Goal: Transaction & Acquisition: Purchase product/service

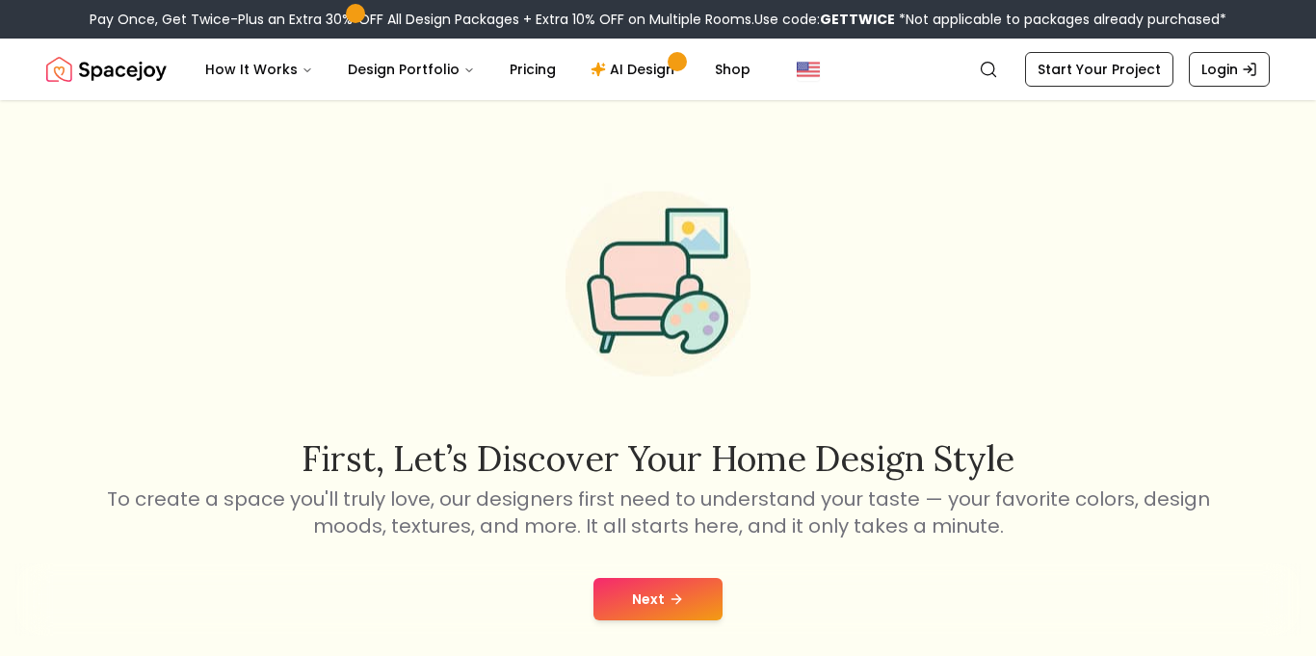
click at [617, 602] on button "Next" at bounding box center [657, 599] width 129 height 42
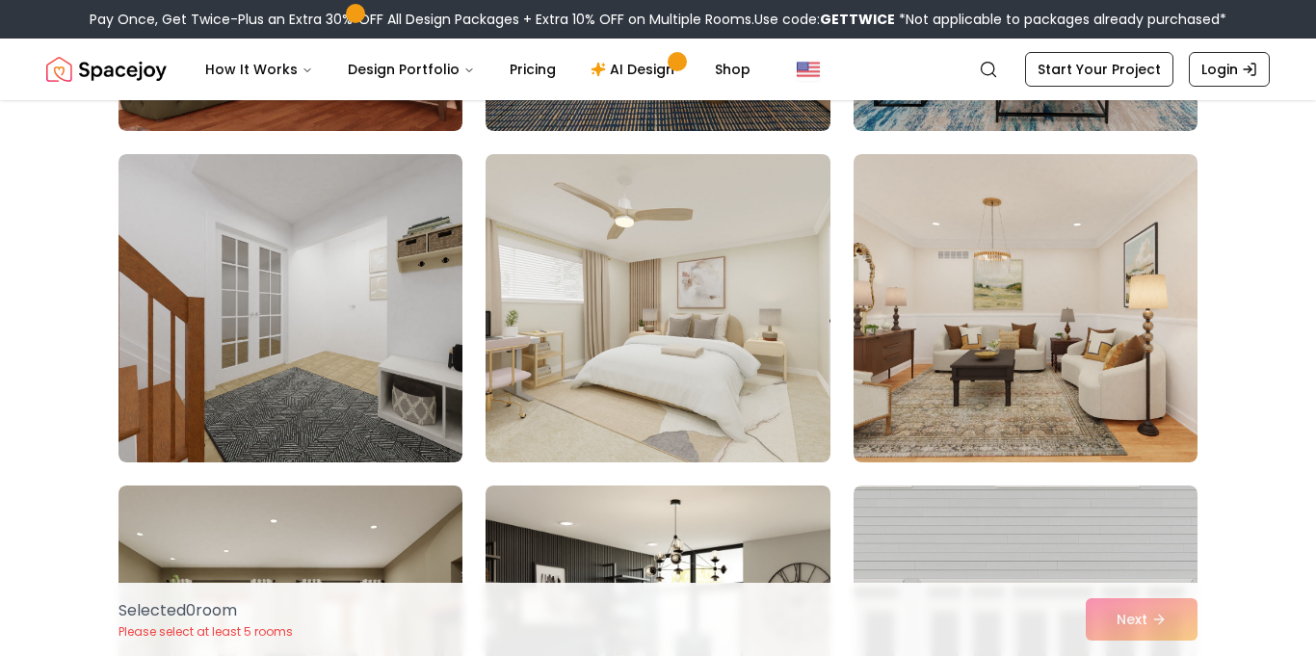
scroll to position [7576, 0]
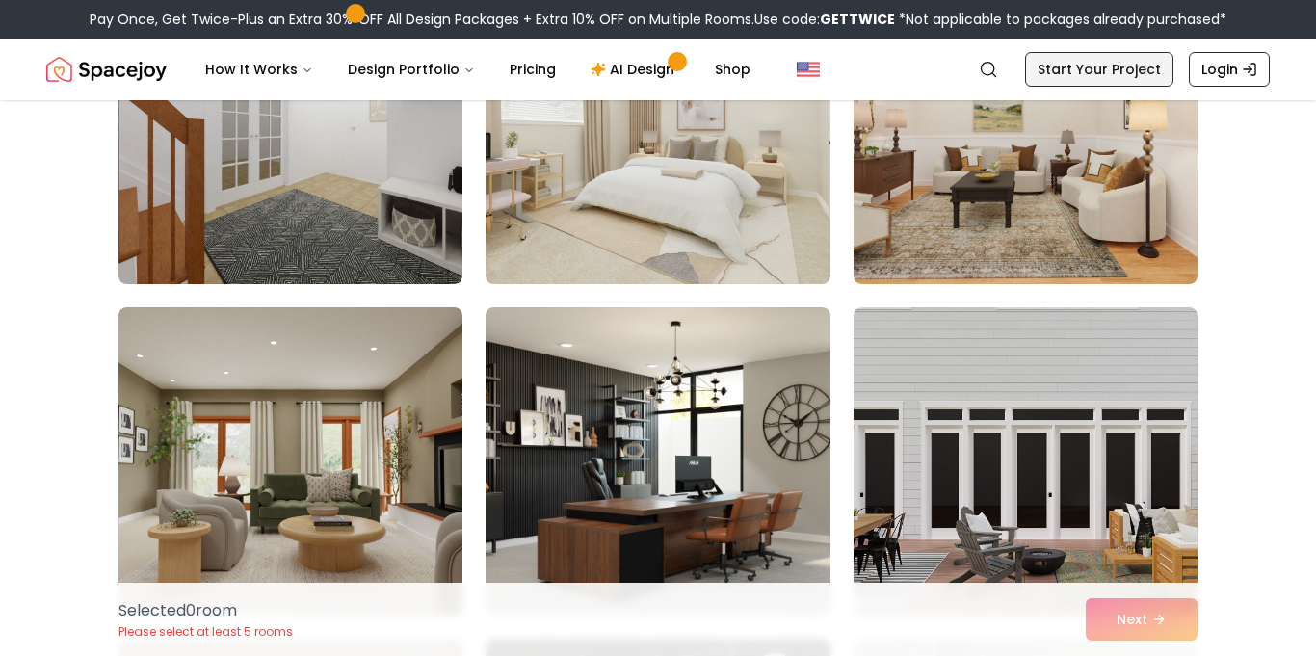
click at [1123, 77] on link "Start Your Project" at bounding box center [1099, 69] width 148 height 35
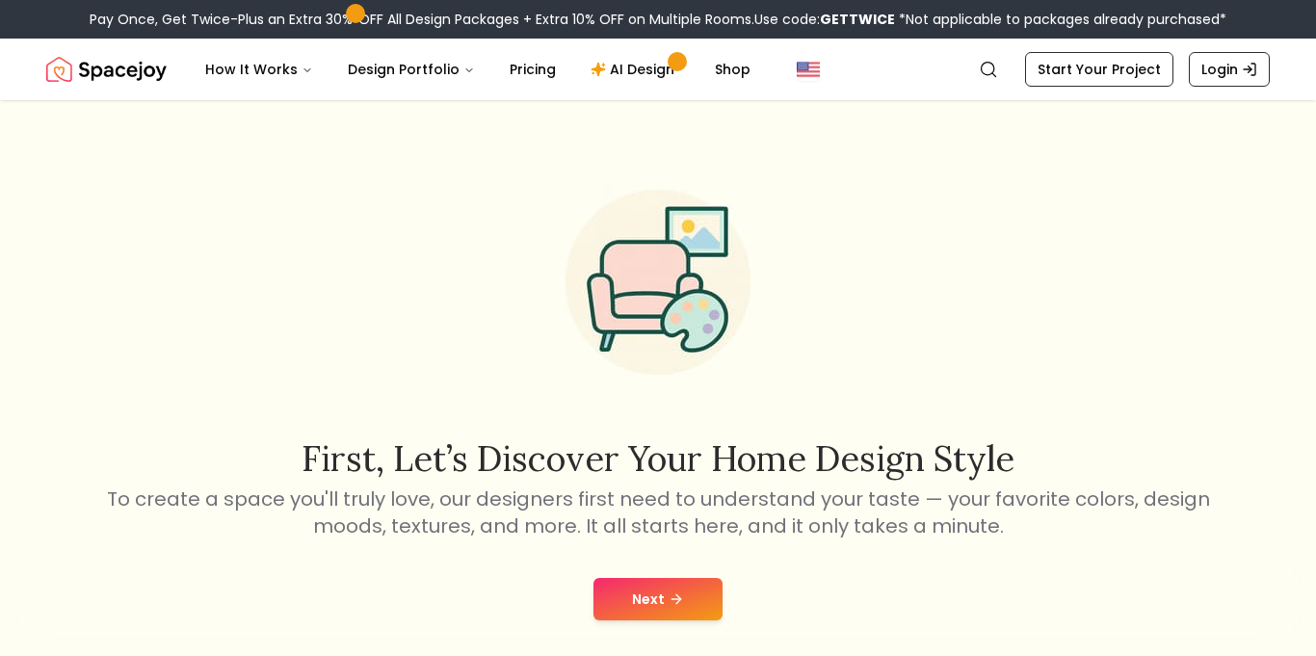
click at [642, 563] on div "Next" at bounding box center [657, 599] width 1285 height 73
click at [669, 597] on icon at bounding box center [676, 598] width 15 height 15
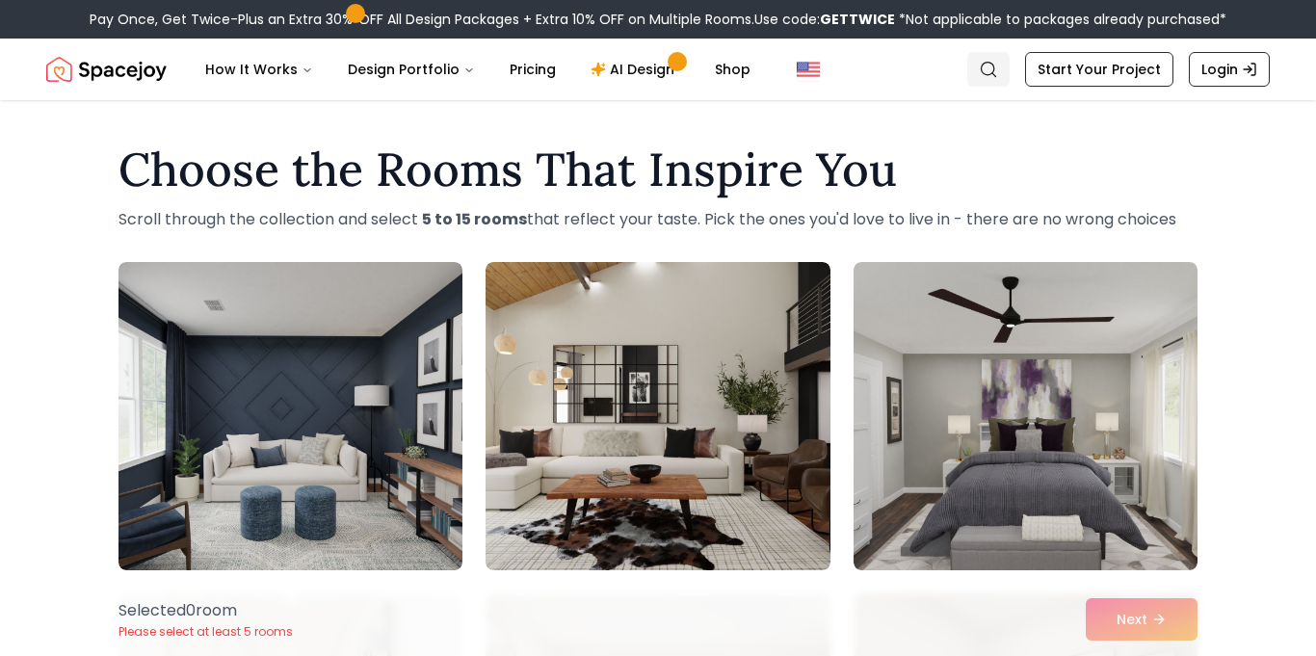
click at [990, 78] on icon "Global" at bounding box center [988, 69] width 19 height 19
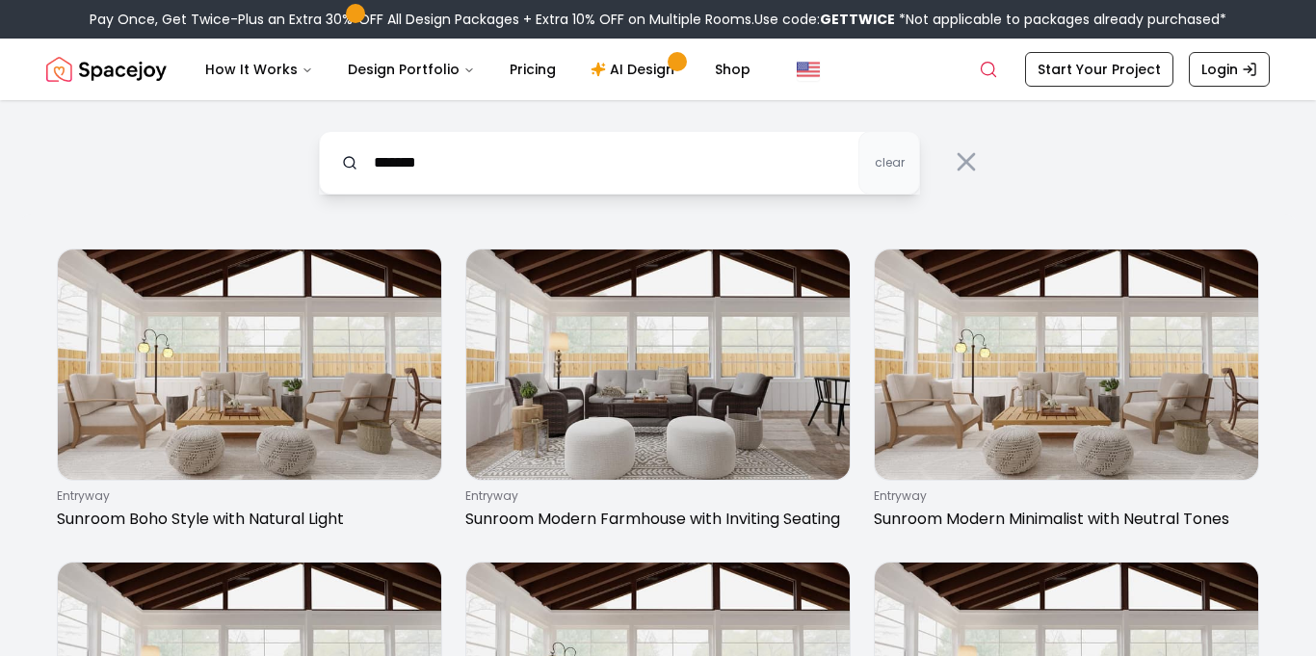
click at [405, 159] on input "*******" at bounding box center [619, 163] width 601 height 64
click at [488, 167] on input "********" at bounding box center [619, 163] width 601 height 64
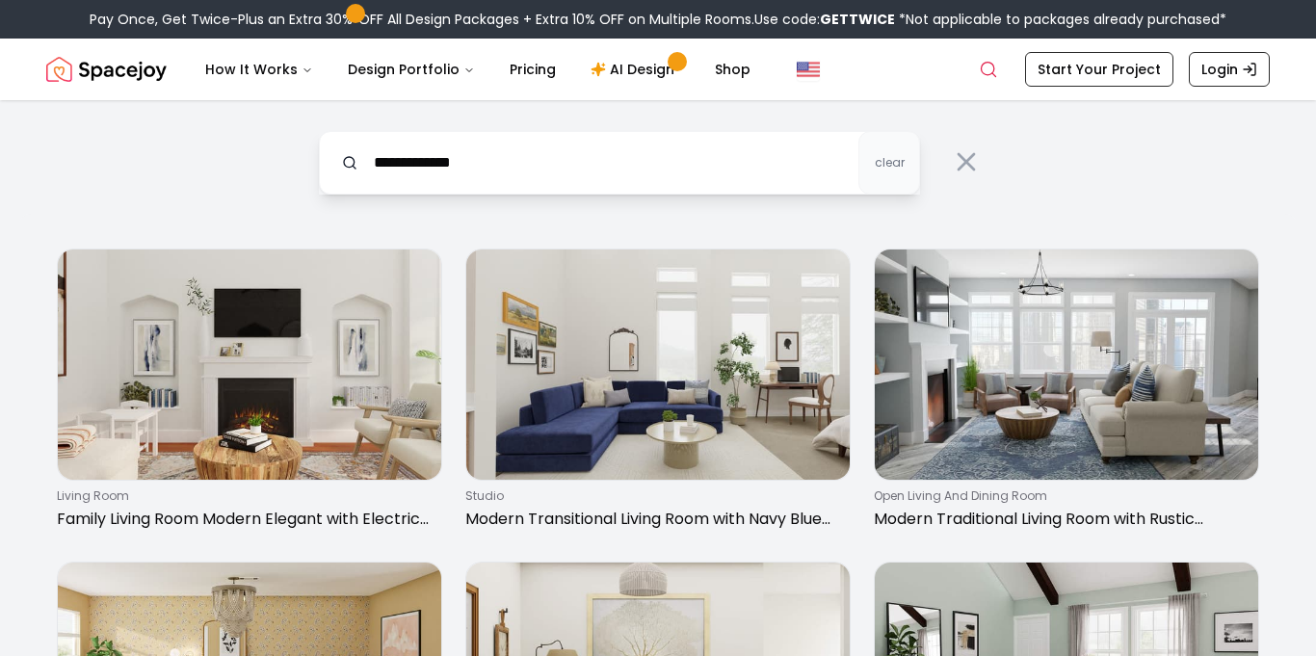
type input "**********"
click at [996, 134] on button at bounding box center [966, 162] width 62 height 62
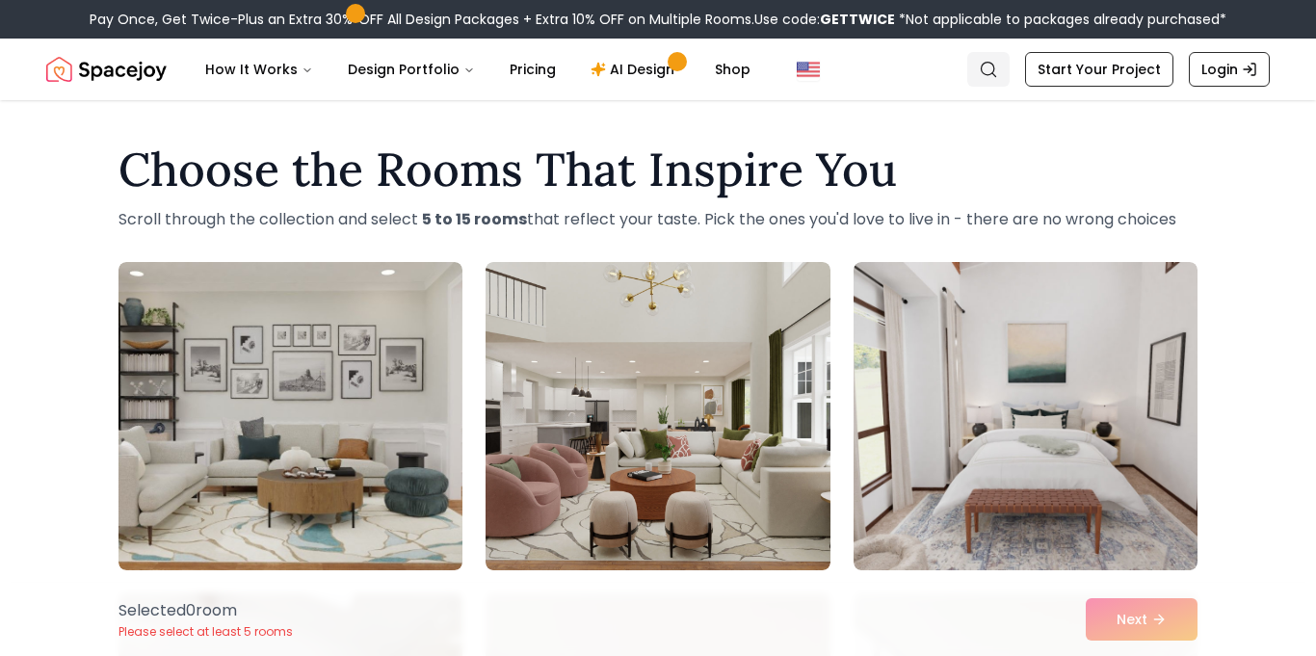
click at [1002, 57] on link "Search" at bounding box center [988, 69] width 42 height 35
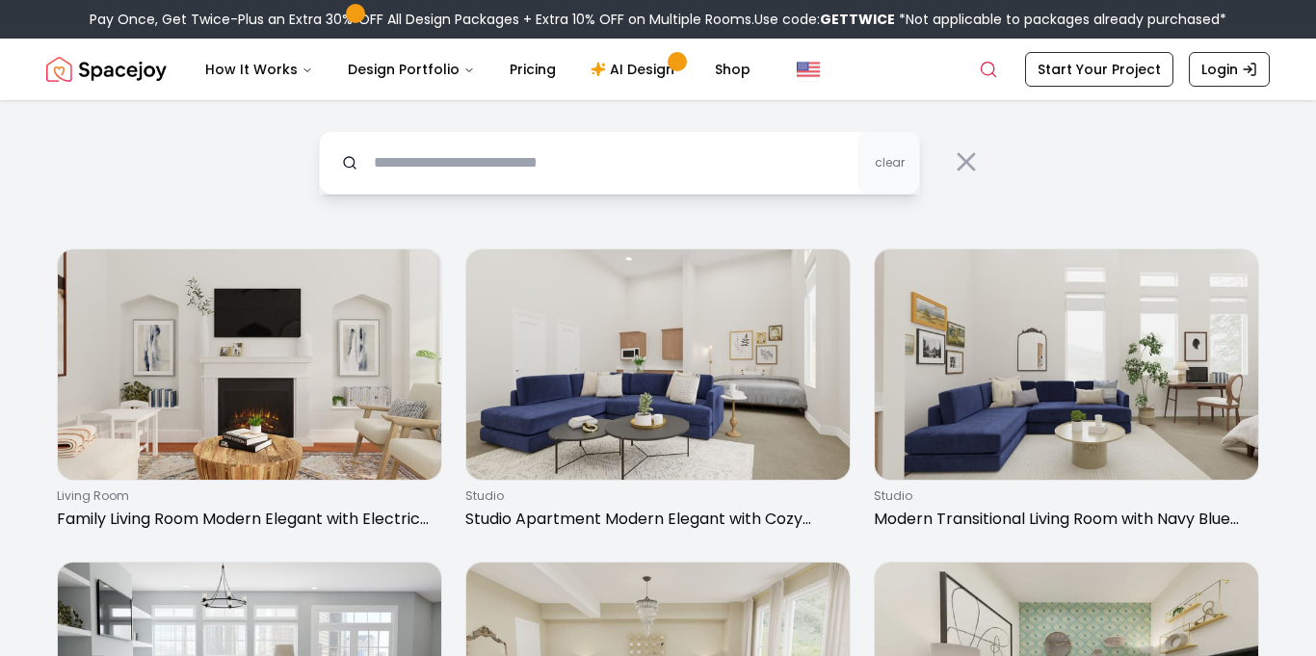
click at [749, 206] on div "clear" at bounding box center [658, 157] width 740 height 114
click at [590, 159] on input "text" at bounding box center [619, 163] width 601 height 64
type input "********"
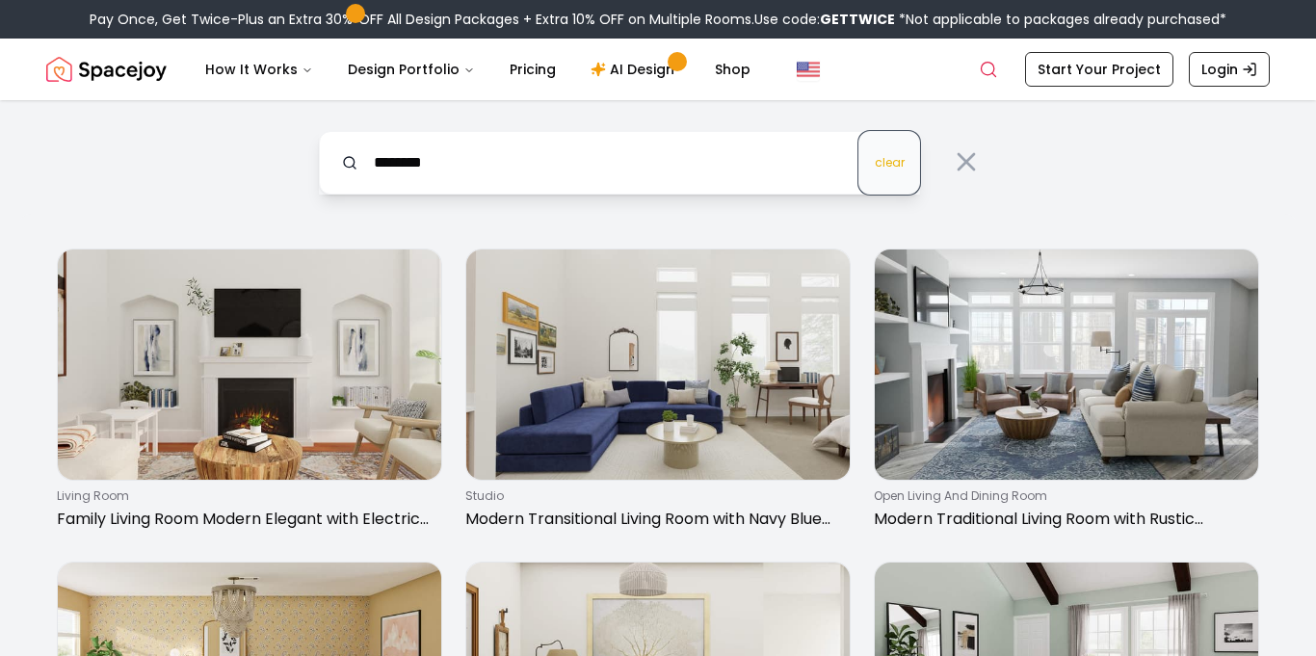
click at [879, 158] on span "clear" at bounding box center [890, 162] width 30 height 15
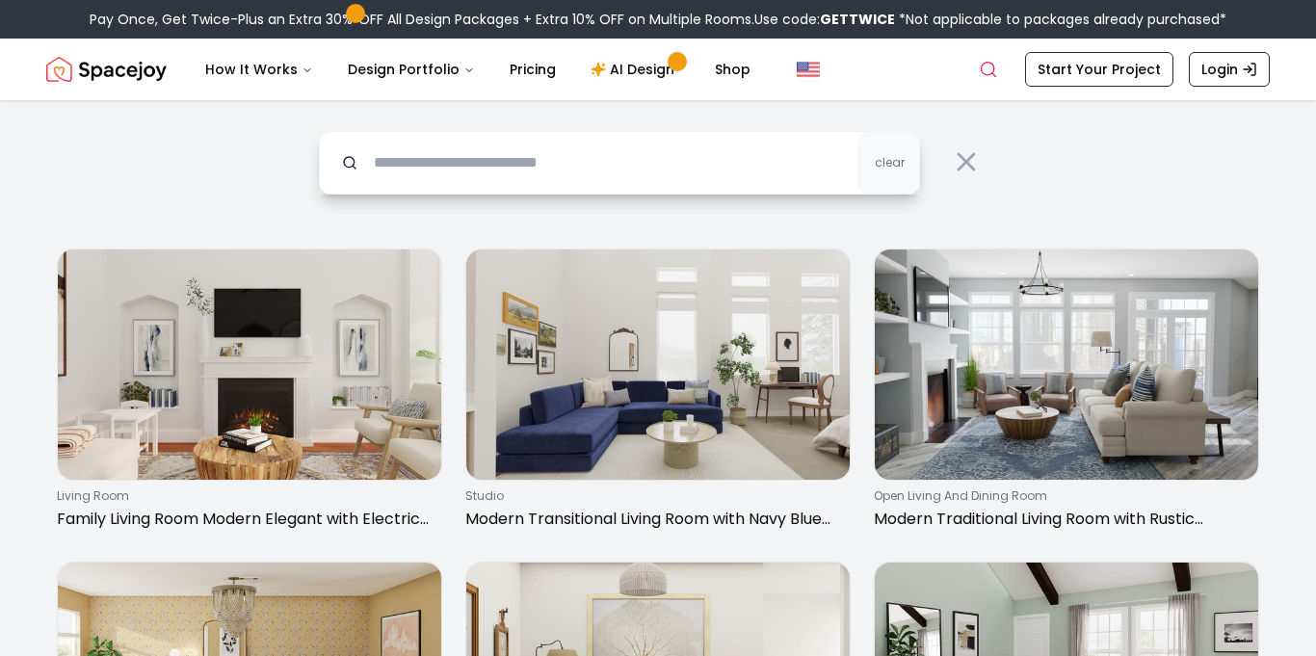
click at [770, 147] on input "text" at bounding box center [619, 163] width 601 height 64
type input "**********"
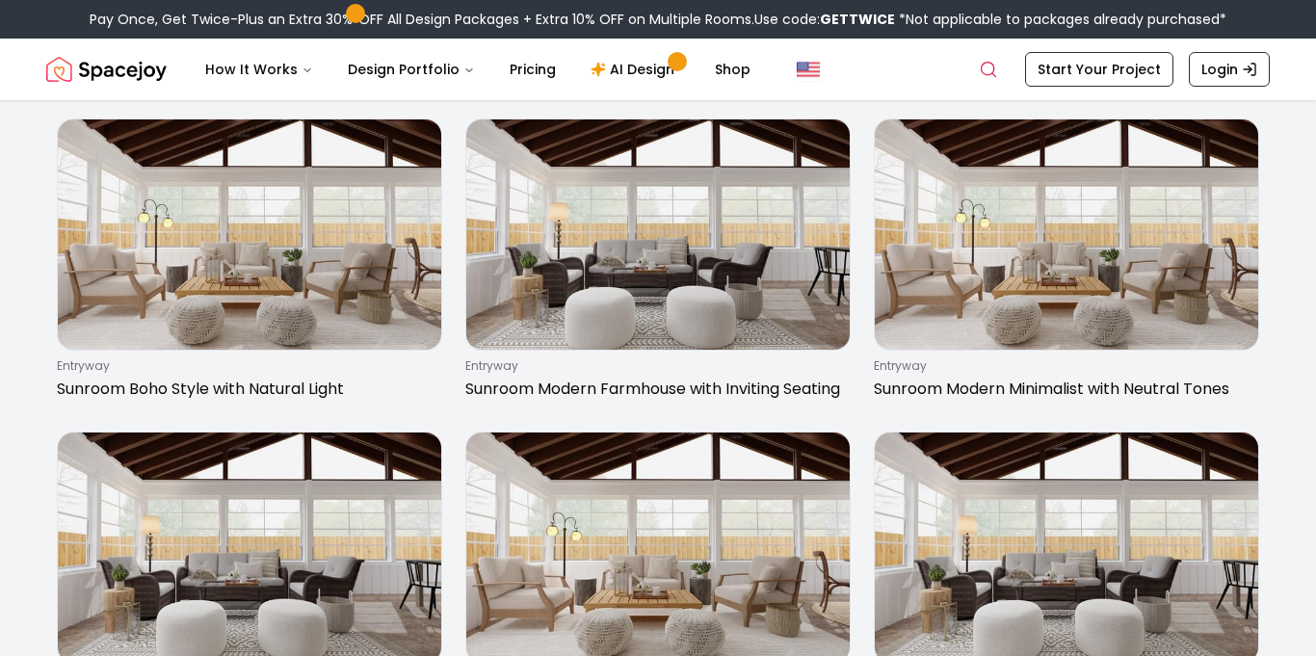
scroll to position [131, 0]
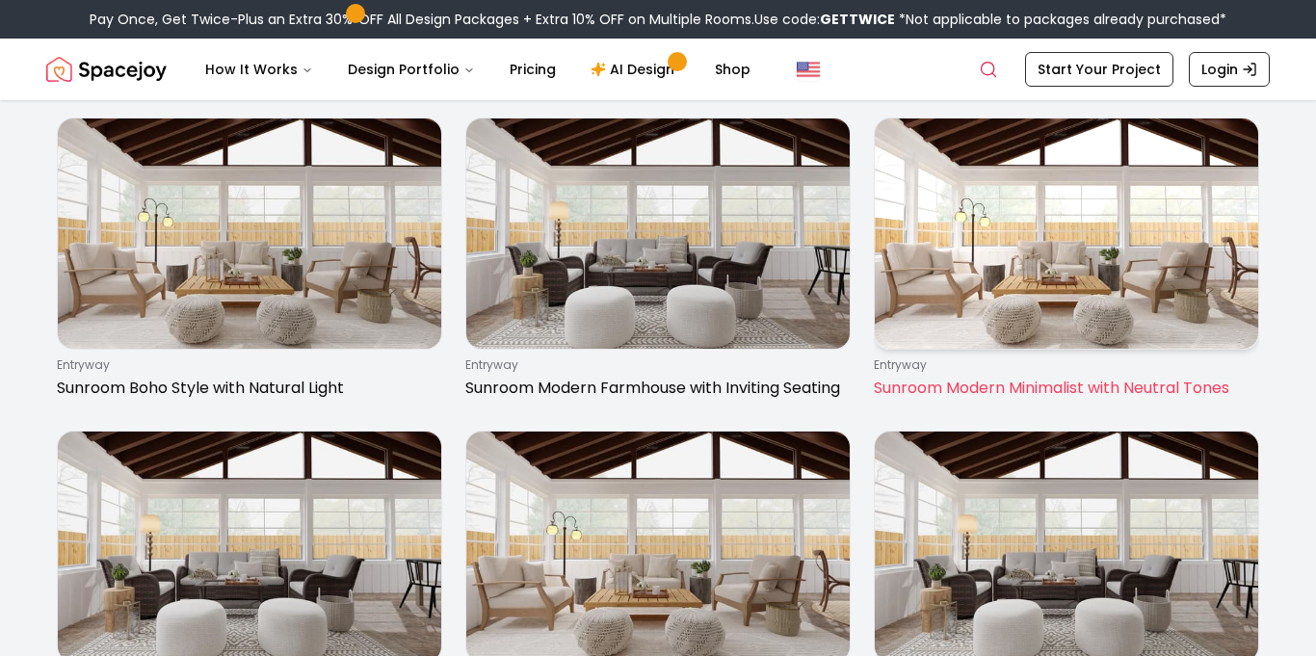
click at [1118, 189] on img at bounding box center [1066, 233] width 383 height 230
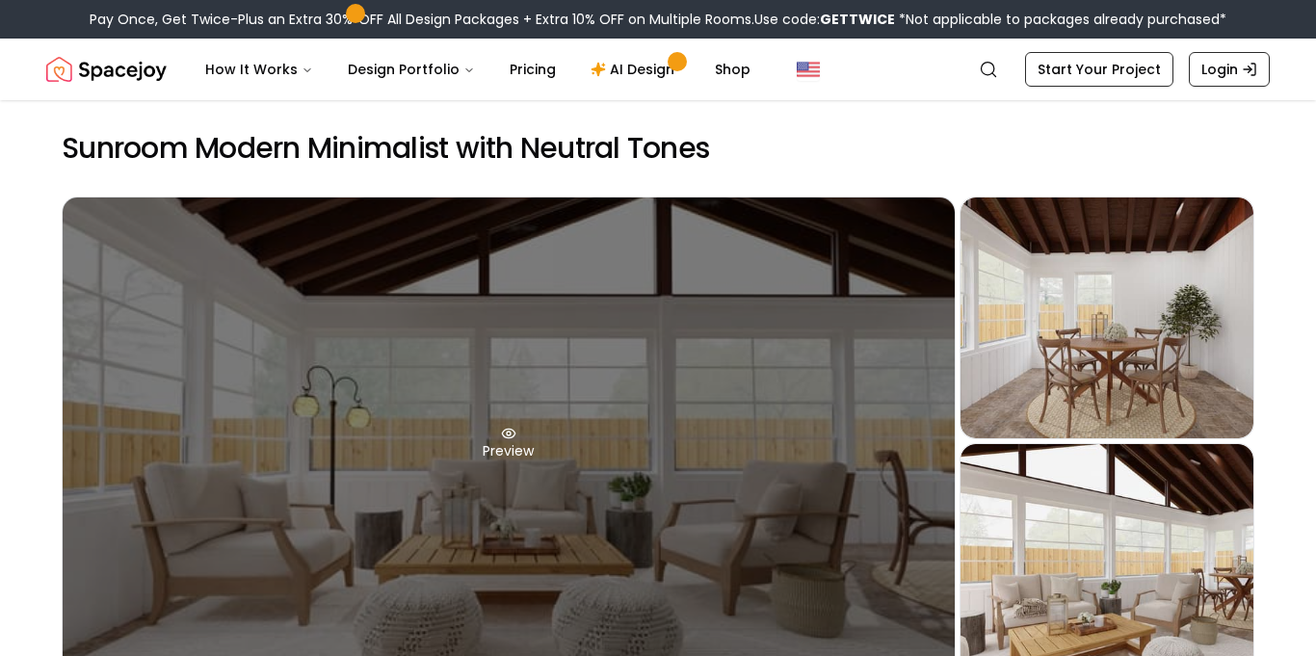
click at [805, 321] on div "Preview" at bounding box center [509, 442] width 892 height 491
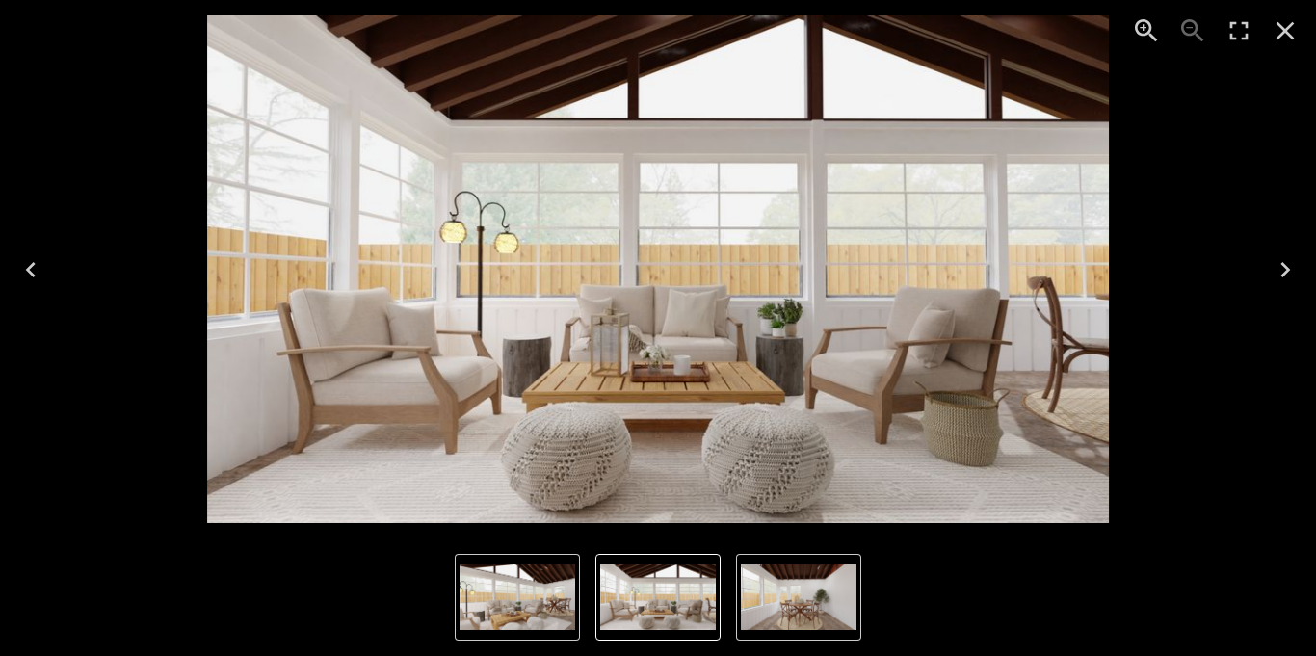
click at [1291, 276] on icon "Next" at bounding box center [1285, 269] width 31 height 31
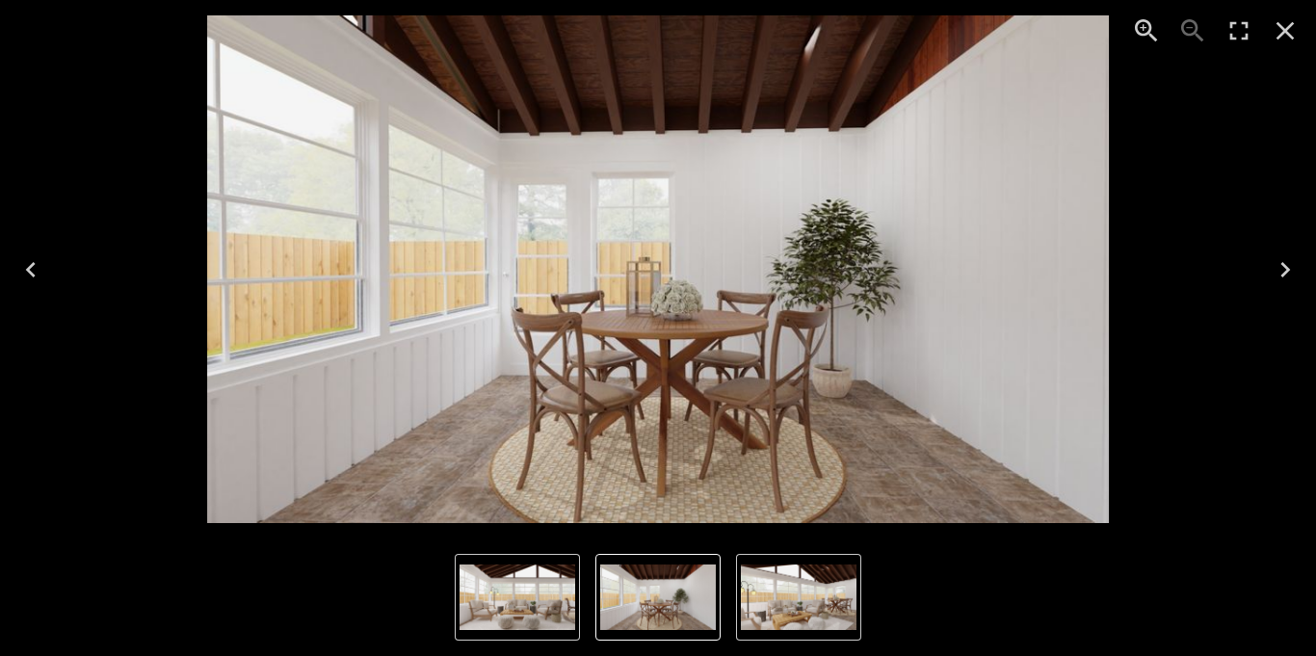
click at [1291, 276] on icon "Next" at bounding box center [1285, 269] width 31 height 31
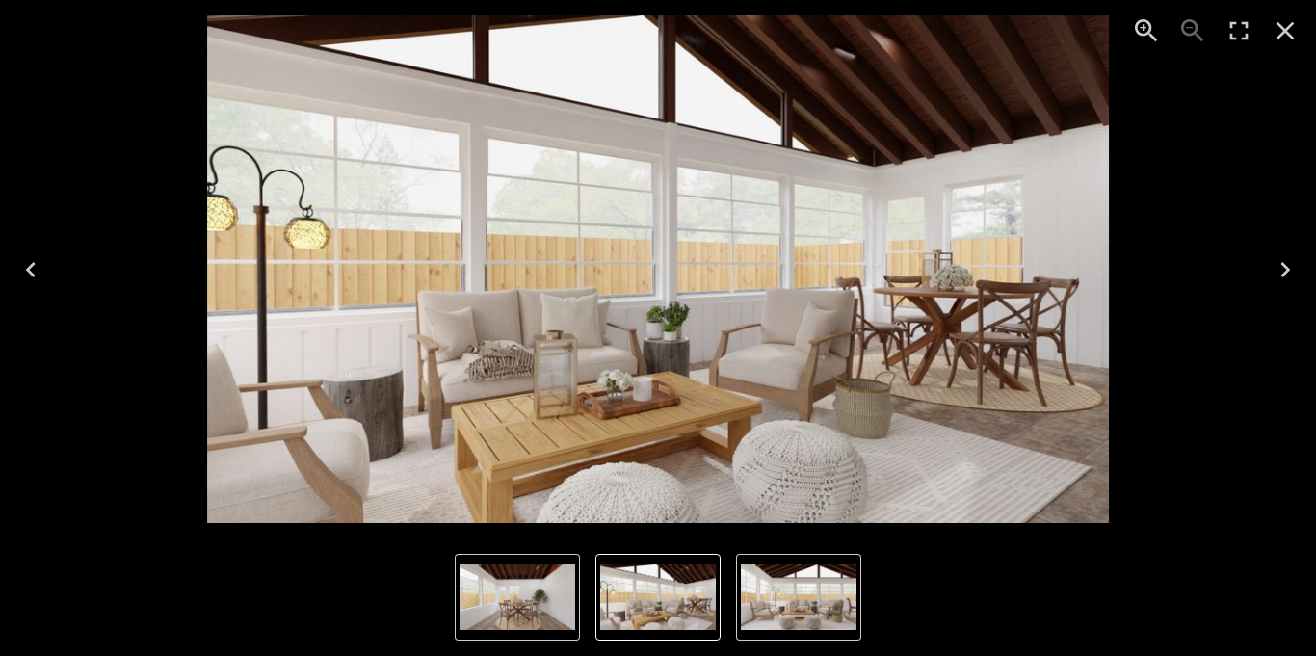
click at [1291, 276] on icon "Next" at bounding box center [1285, 269] width 31 height 31
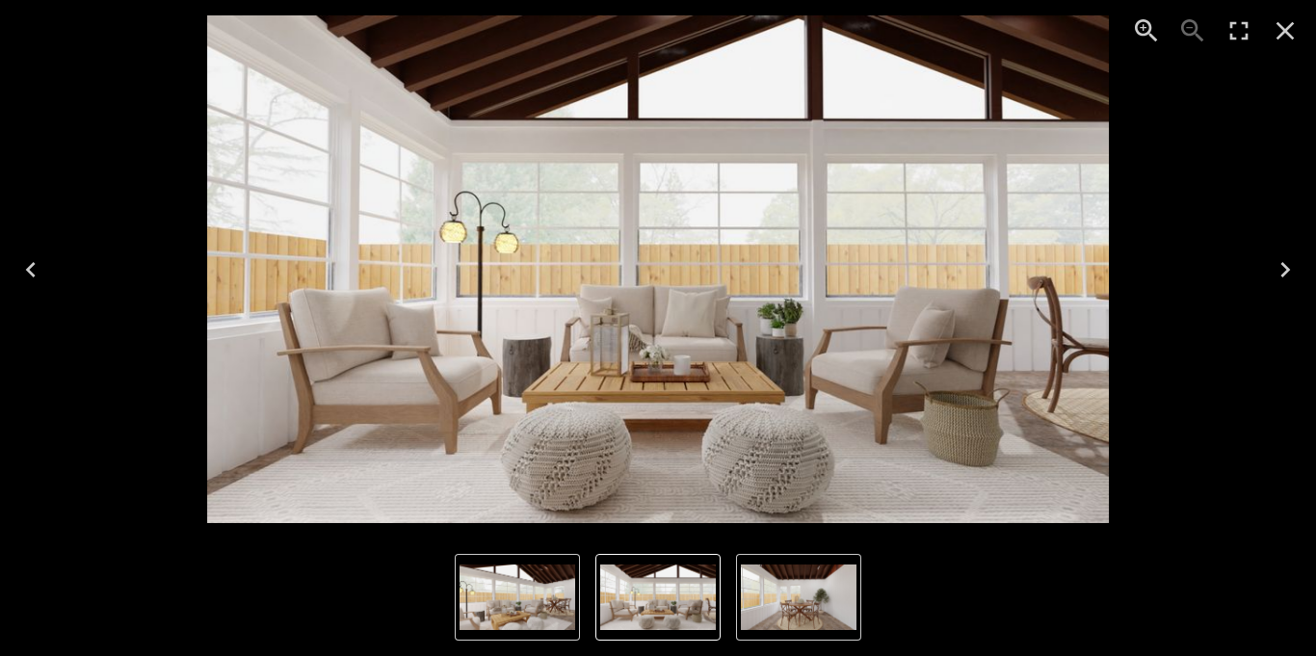
click at [1291, 276] on icon "Next" at bounding box center [1285, 269] width 31 height 31
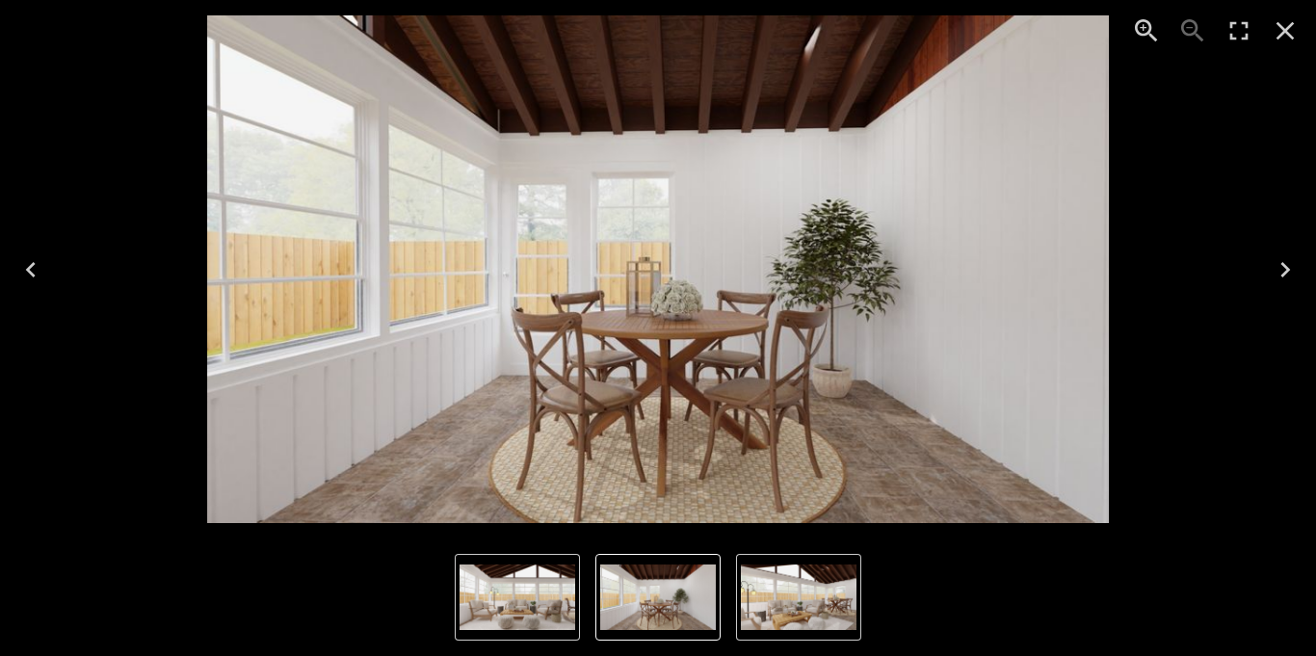
click at [1291, 276] on icon "Next" at bounding box center [1285, 269] width 31 height 31
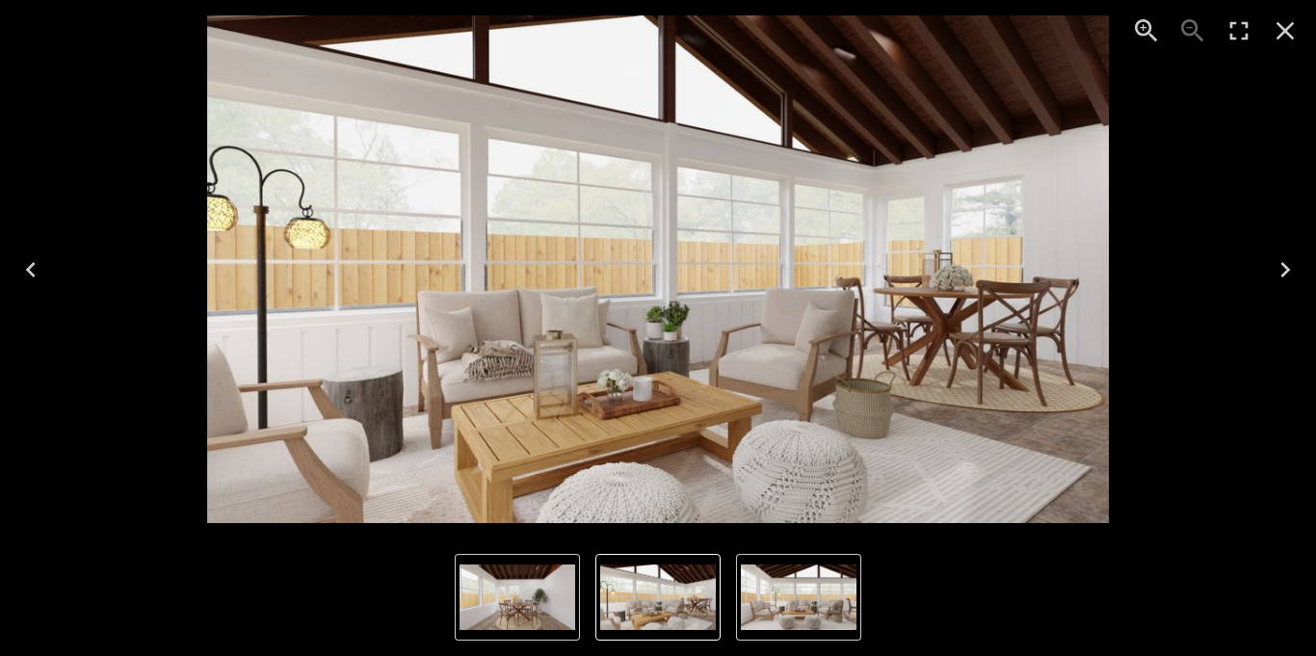
click at [1291, 276] on icon "Next" at bounding box center [1285, 269] width 31 height 31
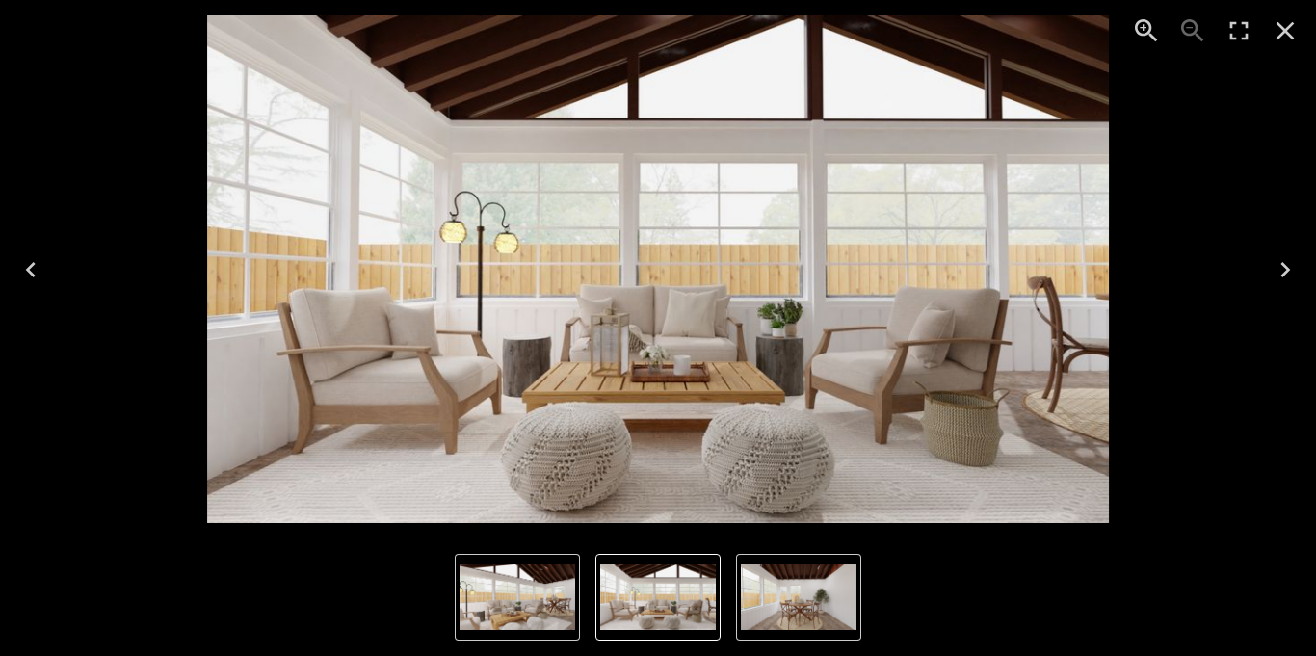
click at [1291, 276] on icon "Next" at bounding box center [1285, 269] width 31 height 31
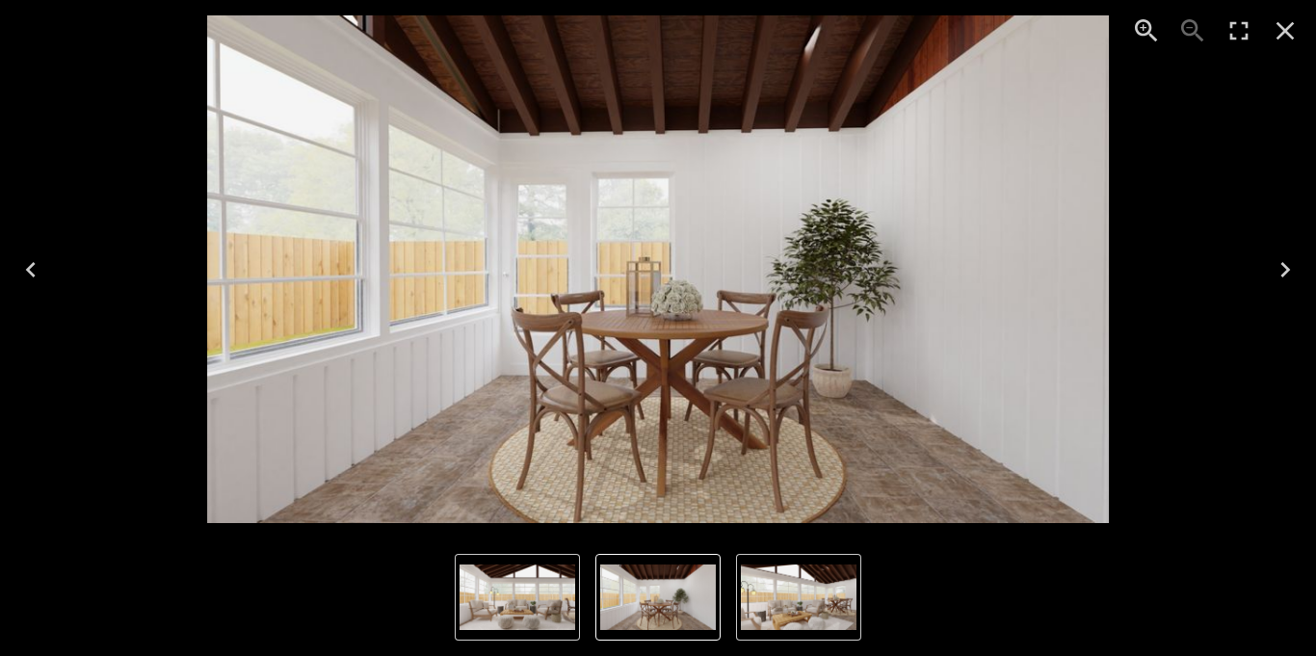
click at [1291, 276] on icon "Next" at bounding box center [1285, 269] width 31 height 31
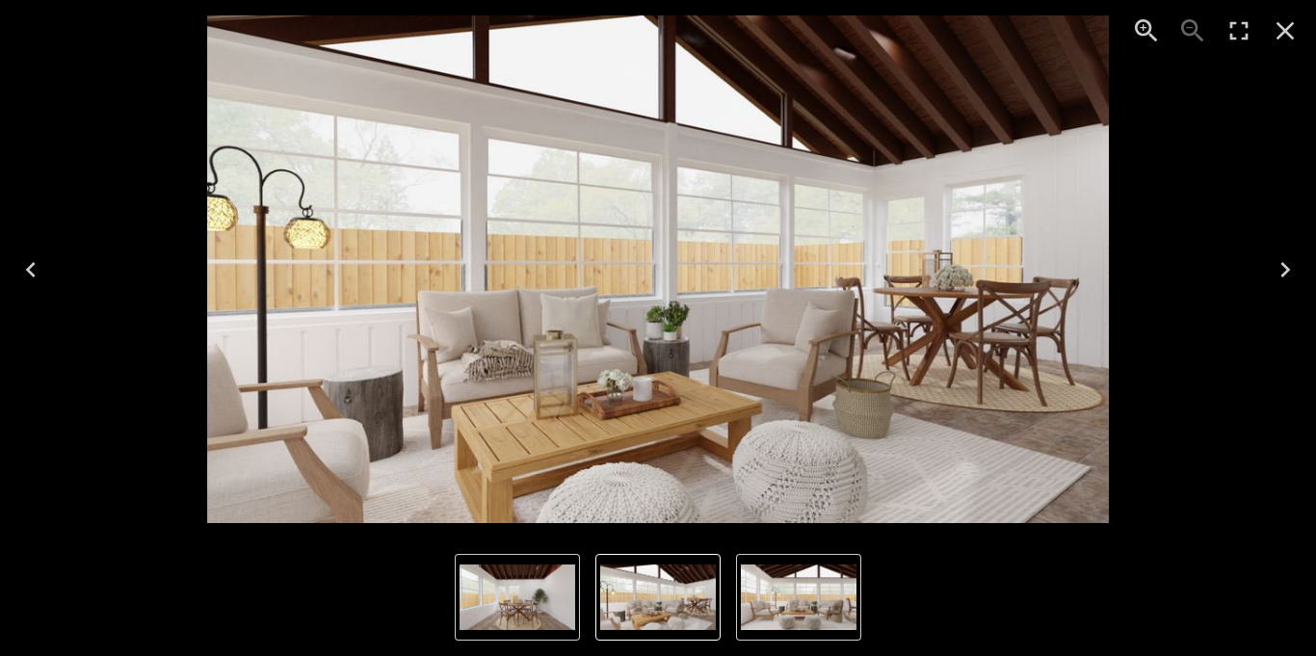
click at [1291, 276] on icon "Next" at bounding box center [1285, 269] width 31 height 31
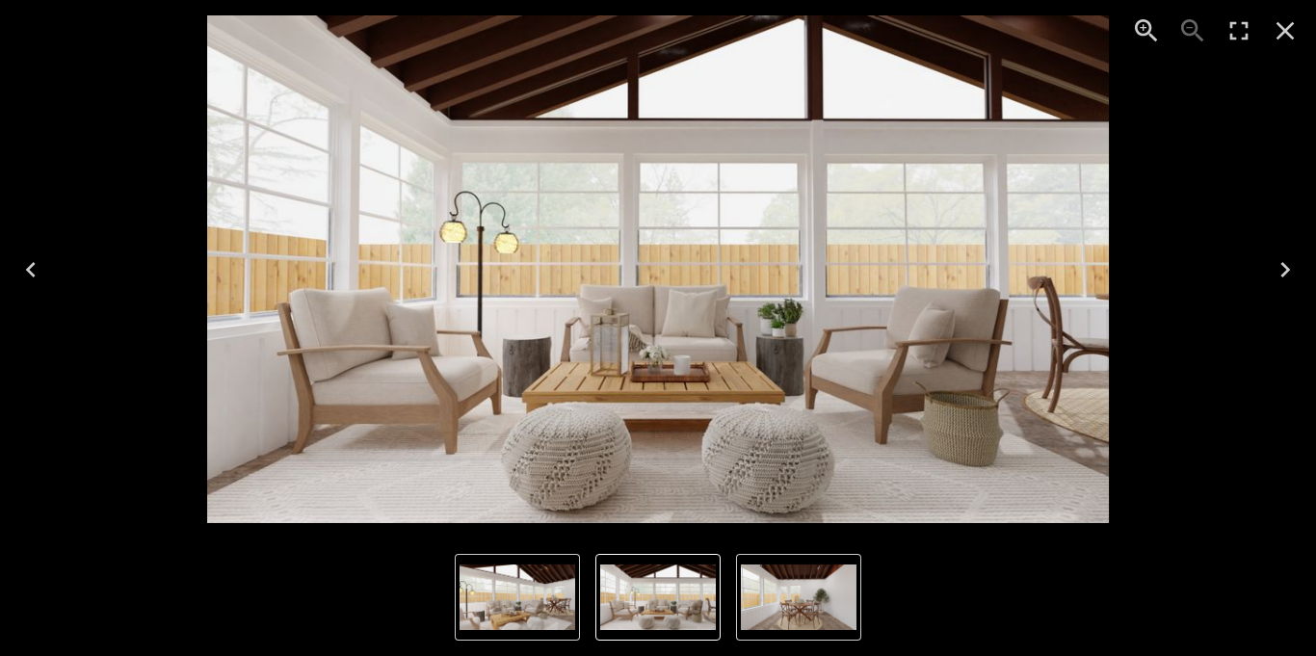
click at [1295, 22] on icon "Close" at bounding box center [1285, 30] width 31 height 31
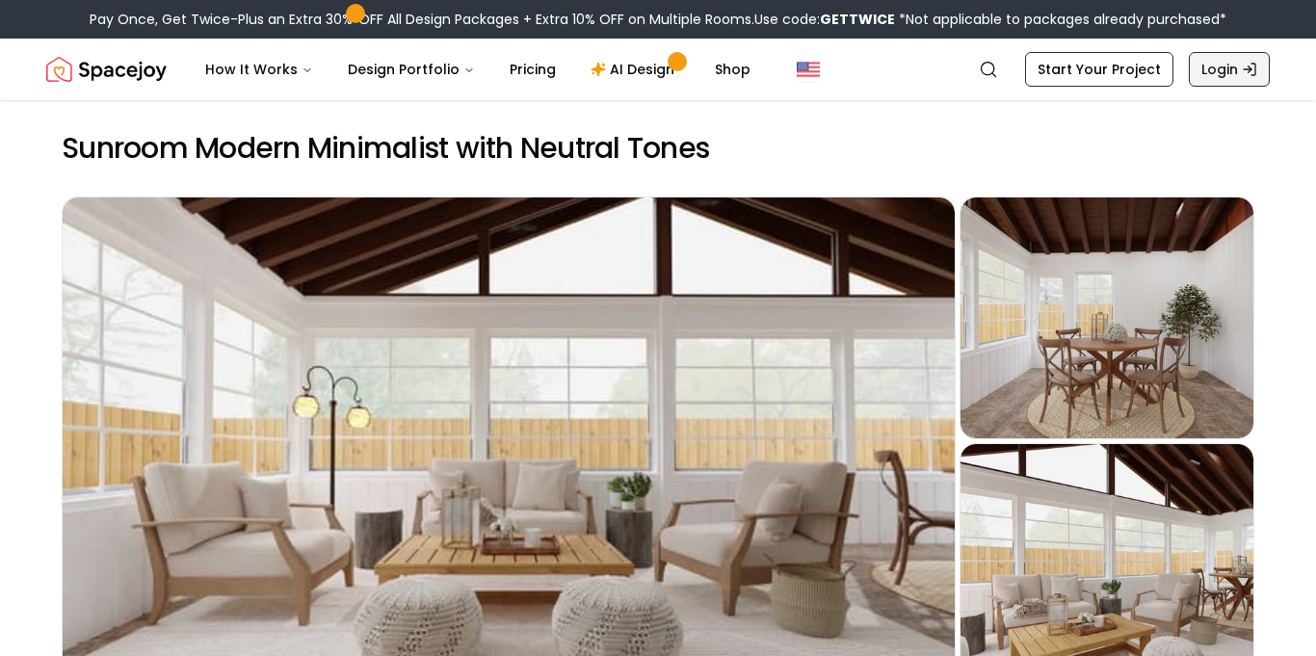
click at [1214, 74] on link "Login" at bounding box center [1229, 69] width 81 height 35
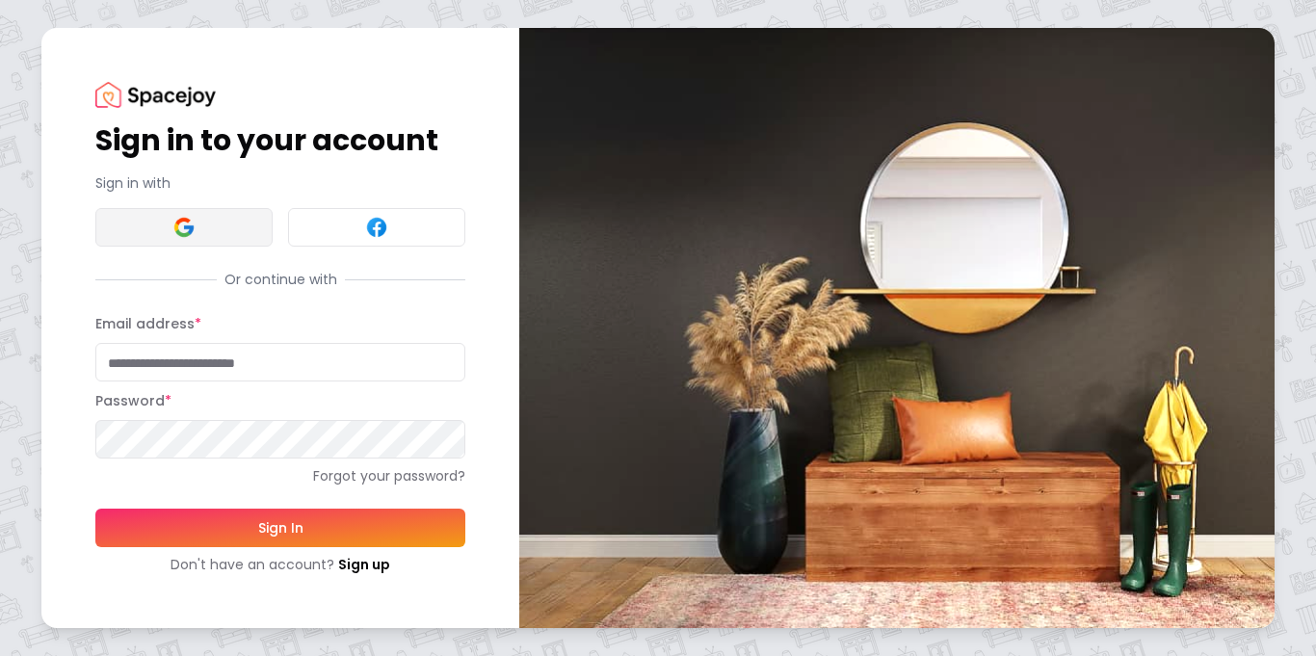
click at [193, 228] on img at bounding box center [183, 227] width 23 height 23
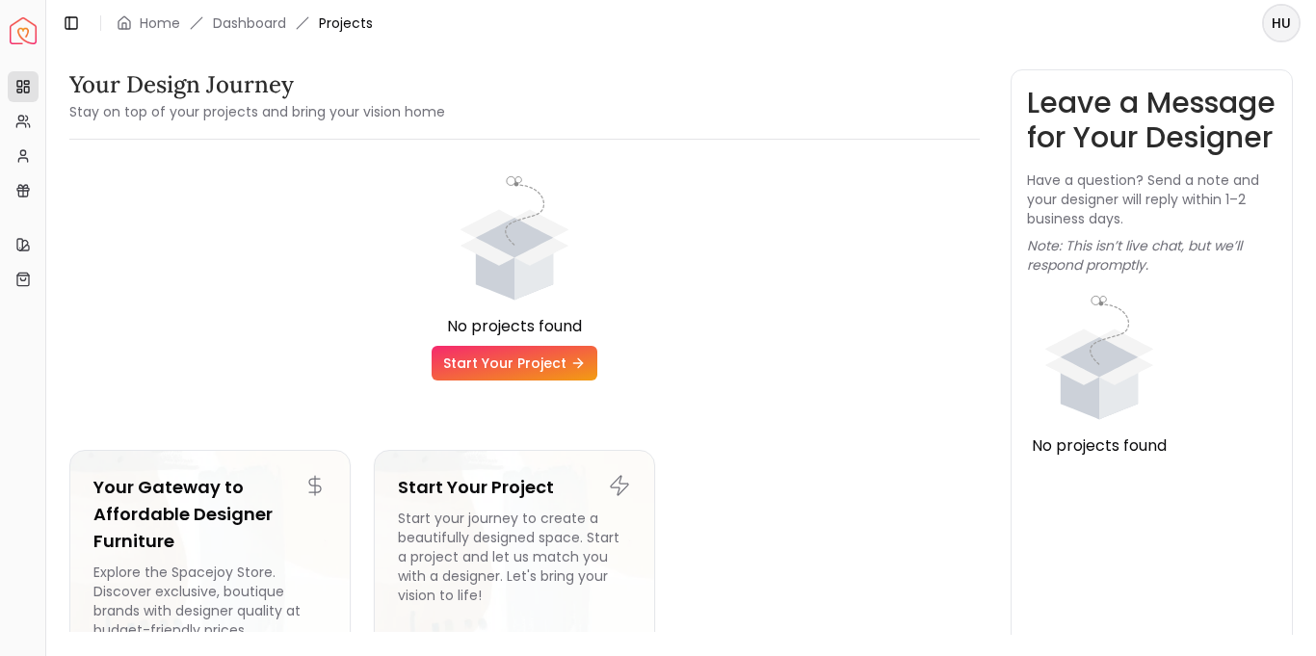
click at [583, 352] on link "Start Your Project" at bounding box center [515, 363] width 166 height 35
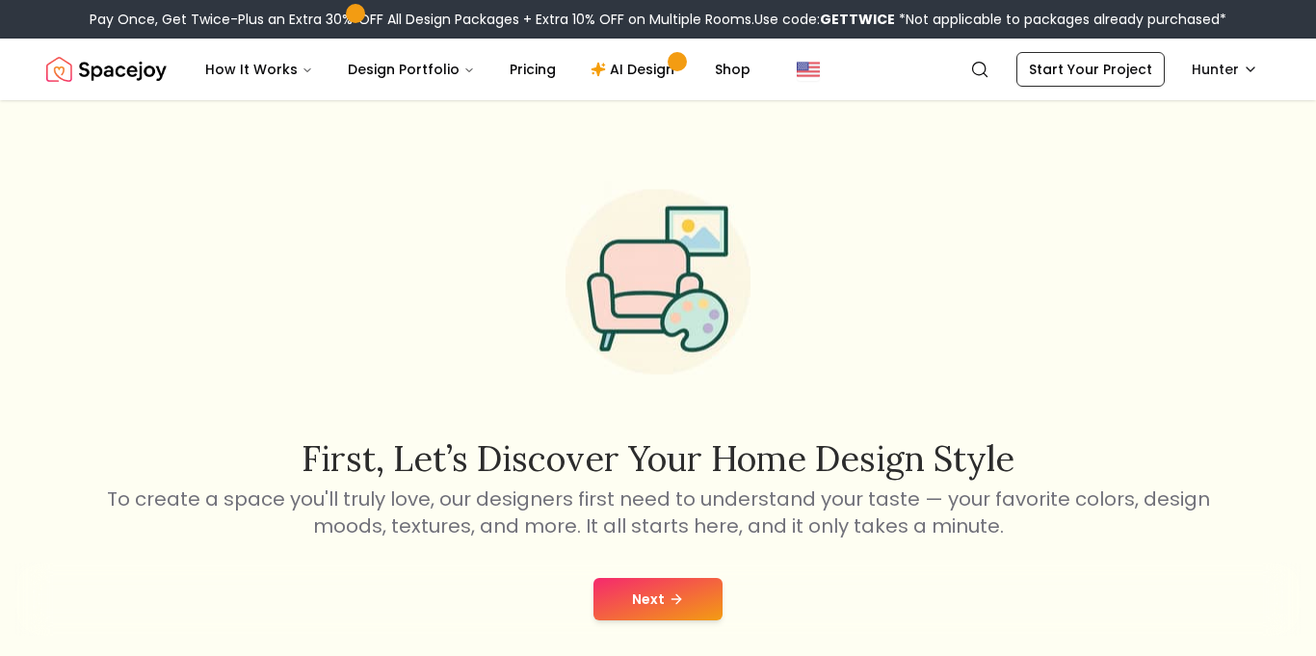
click at [649, 578] on button "Next" at bounding box center [657, 599] width 129 height 42
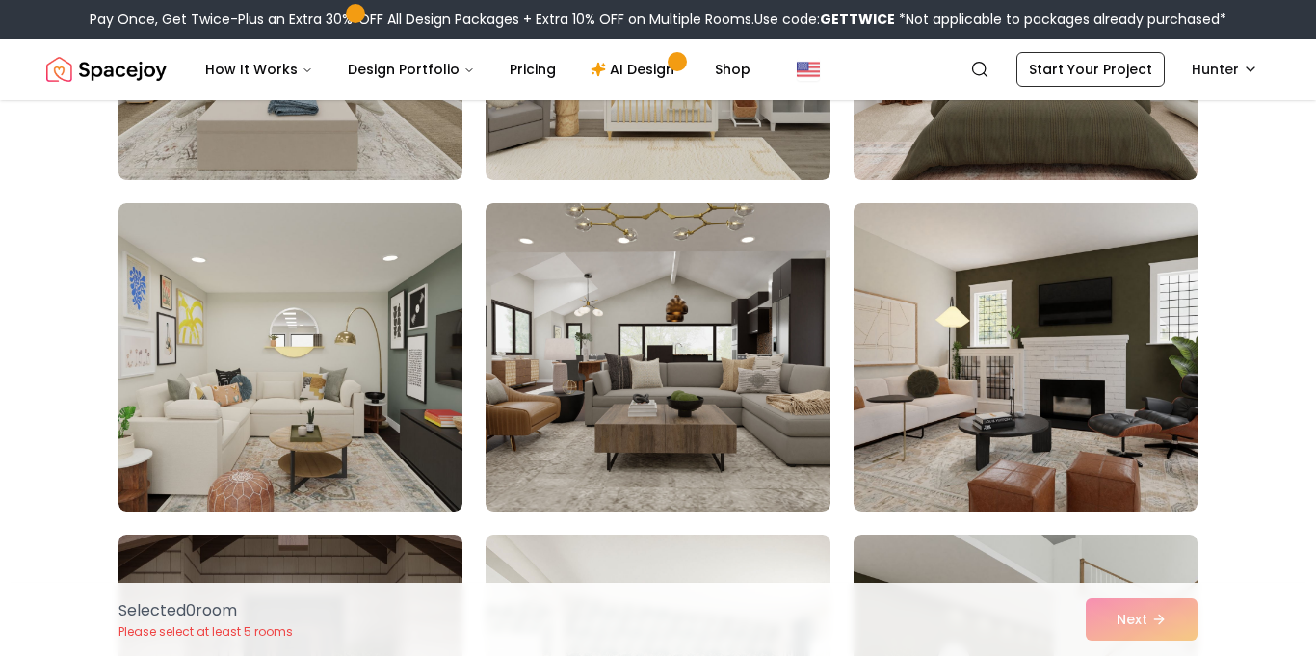
scroll to position [2380, 0]
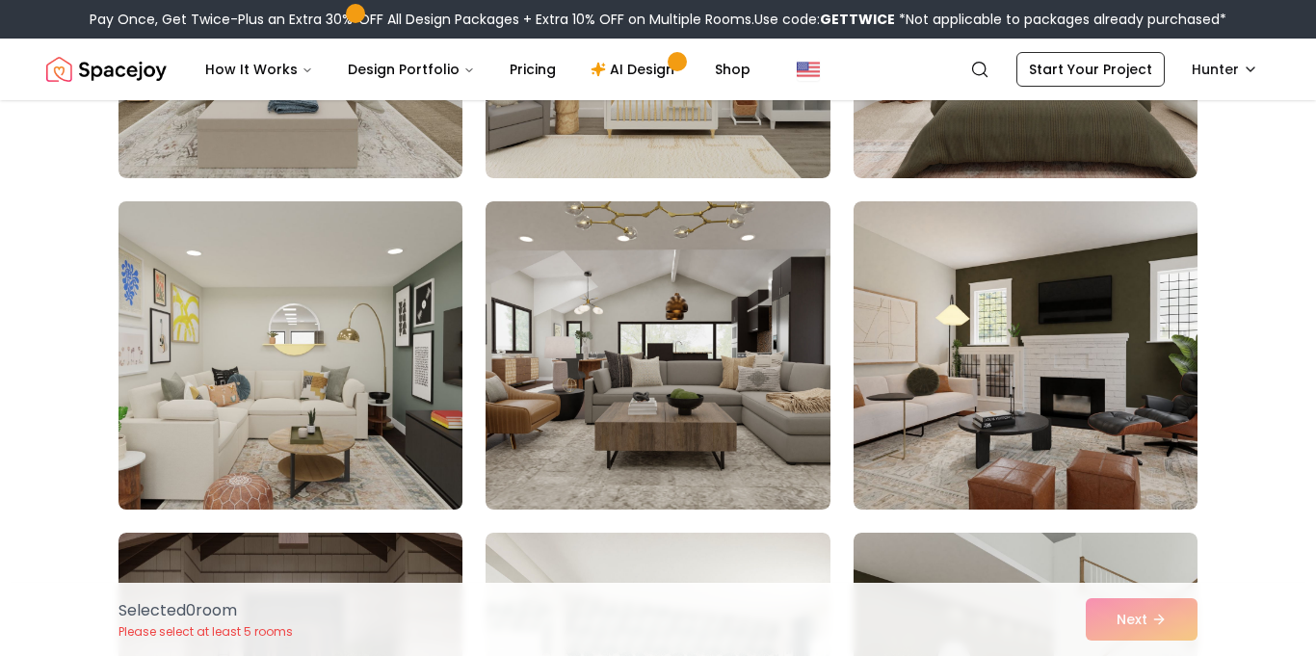
click at [354, 391] on img at bounding box center [290, 356] width 361 height 324
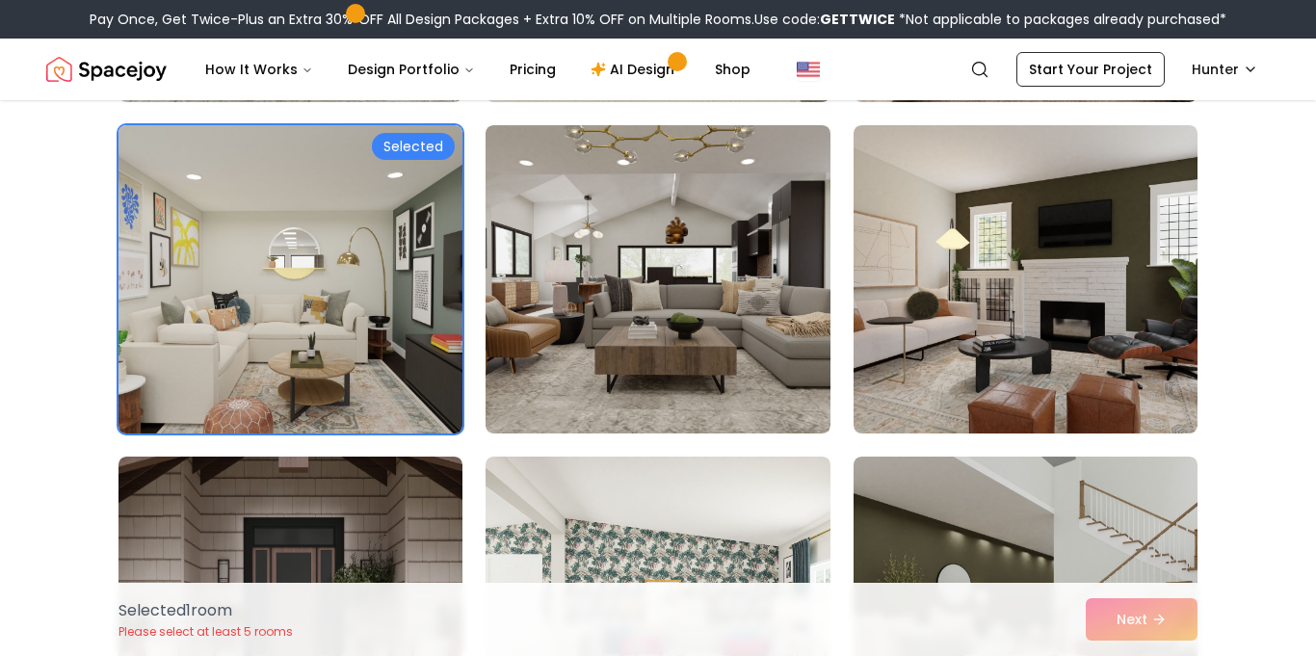
scroll to position [2455, 0]
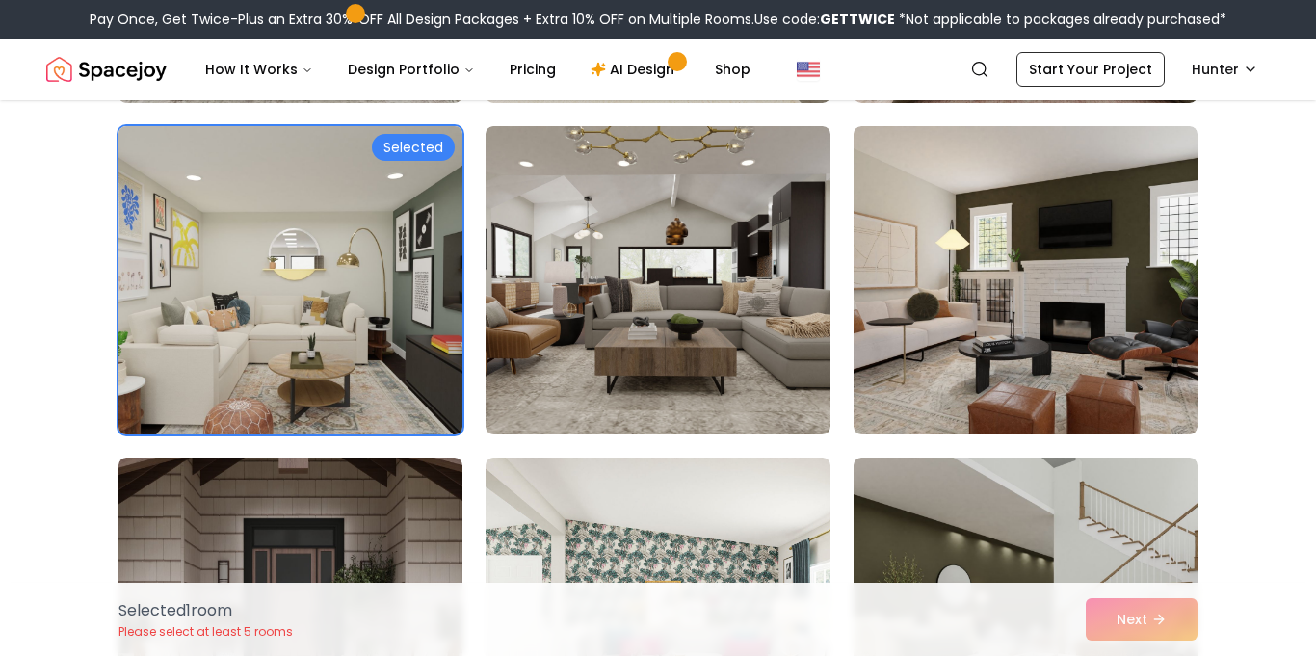
click at [327, 275] on img at bounding box center [290, 280] width 361 height 324
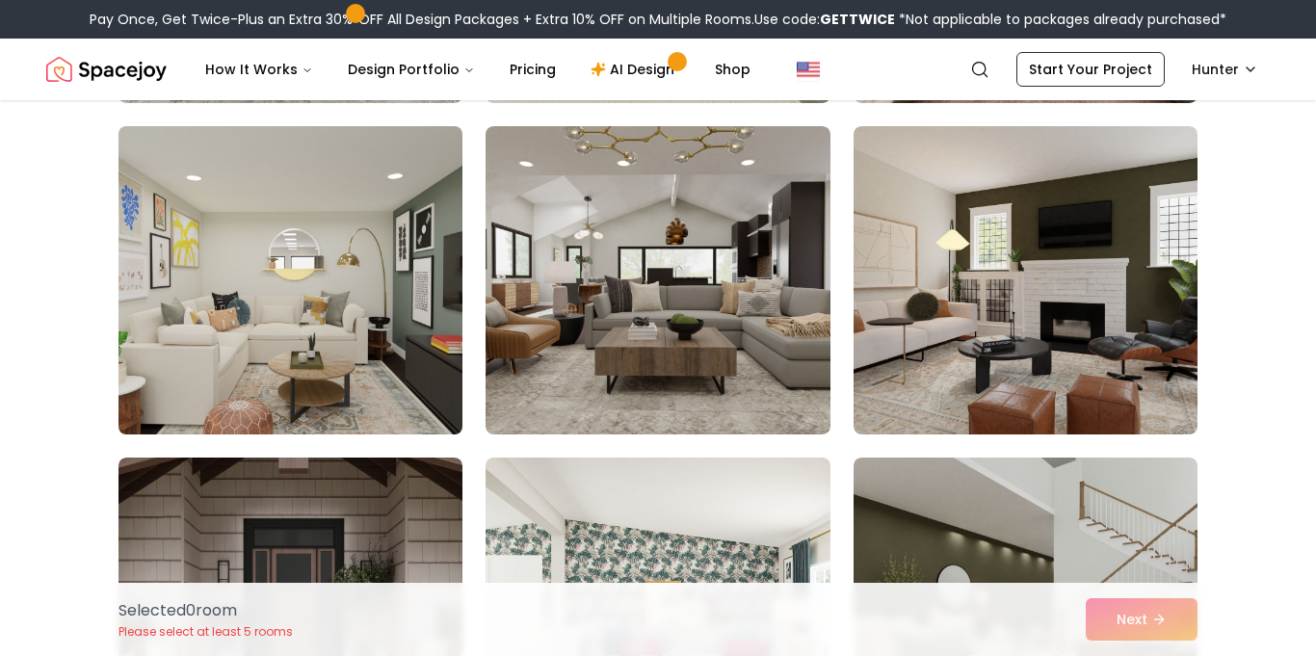
click at [327, 275] on img at bounding box center [290, 280] width 361 height 324
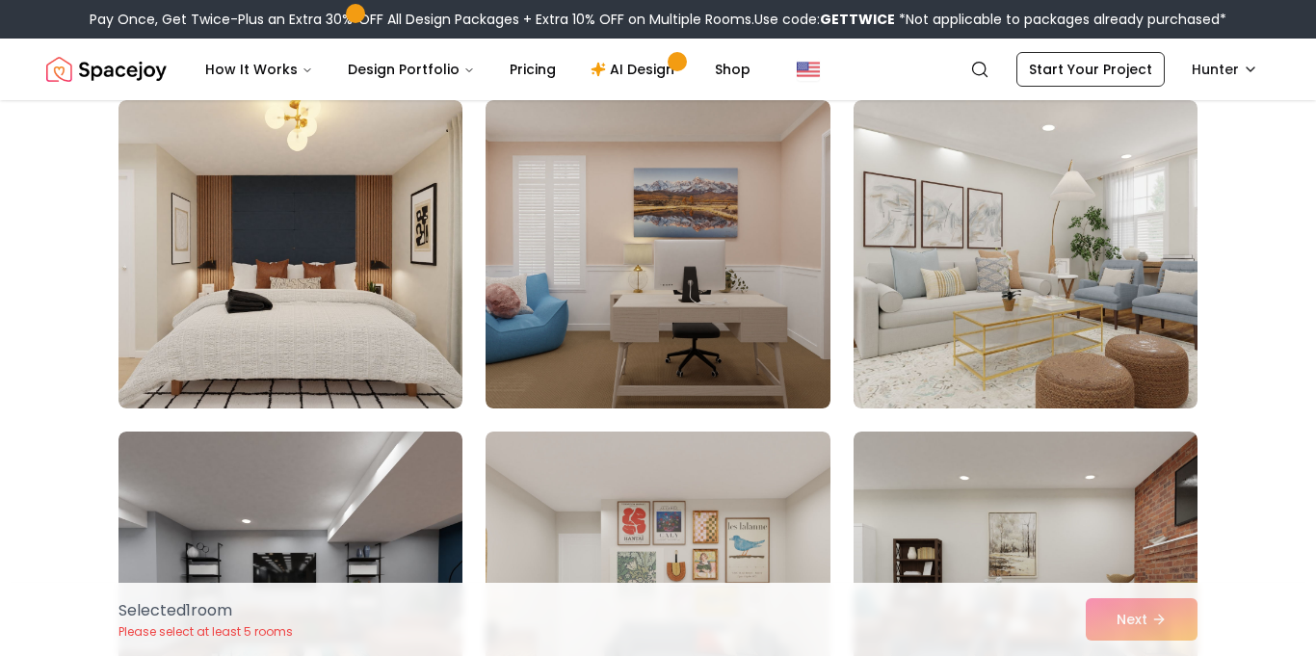
scroll to position [499, 0]
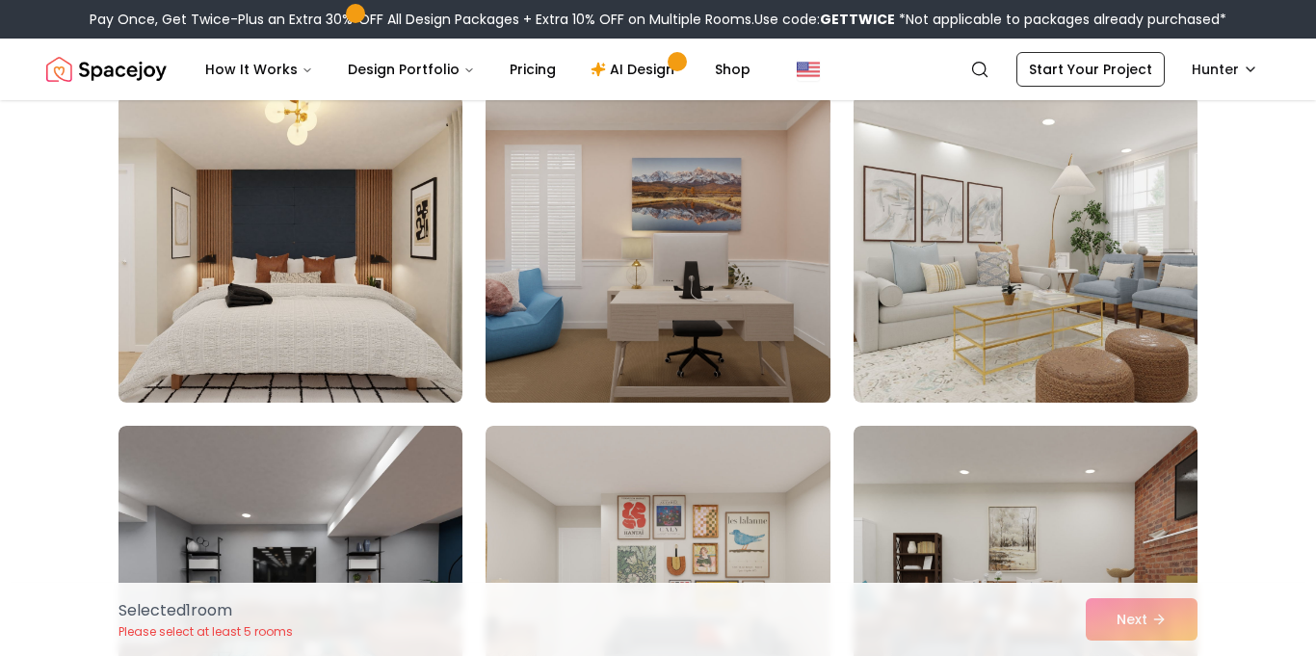
click at [740, 376] on img at bounding box center [657, 249] width 361 height 324
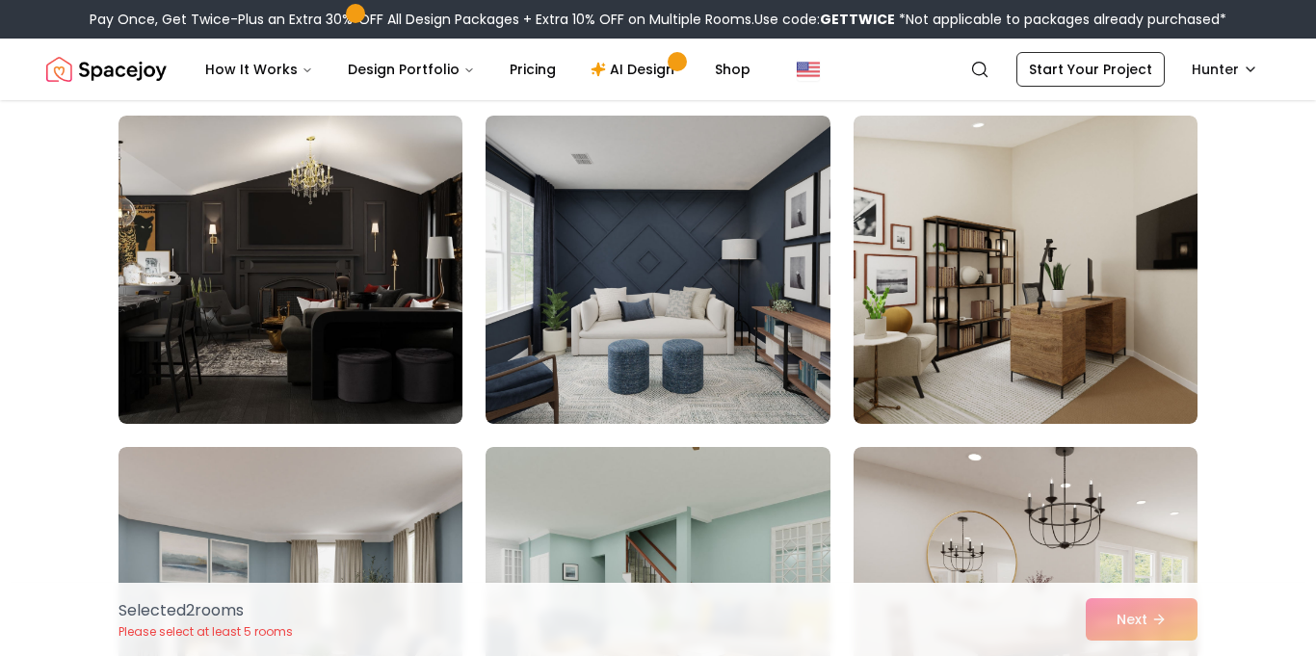
scroll to position [1141, 0]
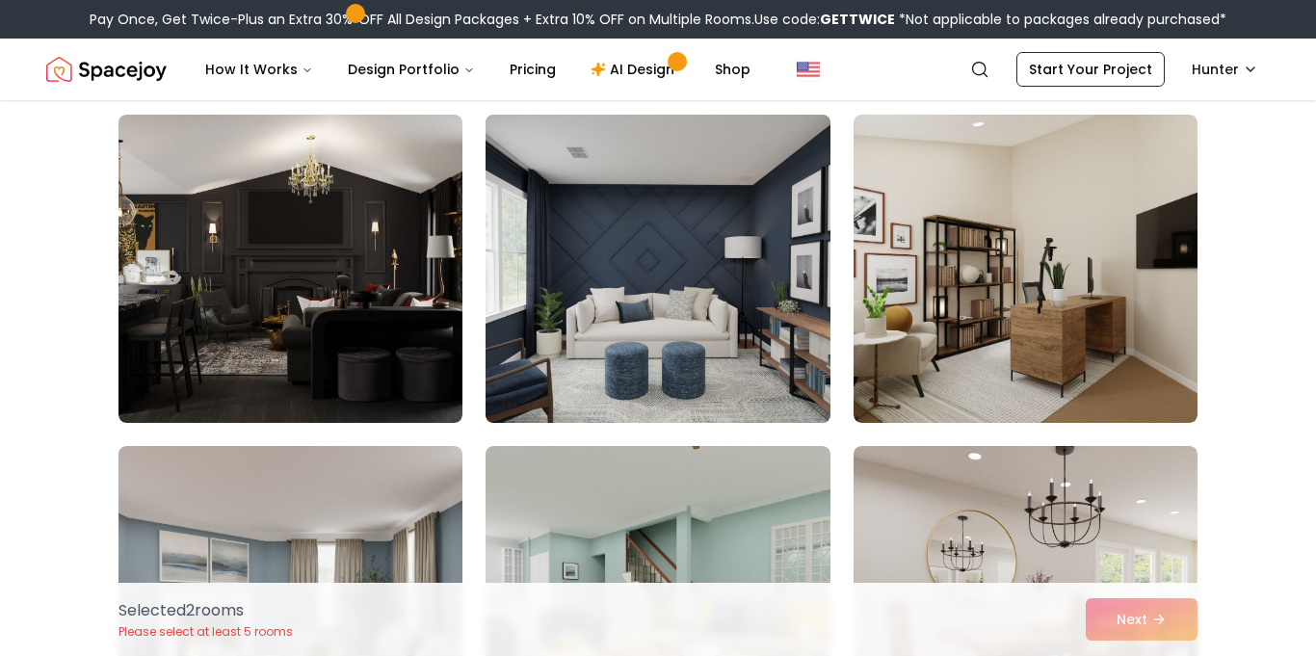
click at [770, 286] on img at bounding box center [657, 269] width 361 height 324
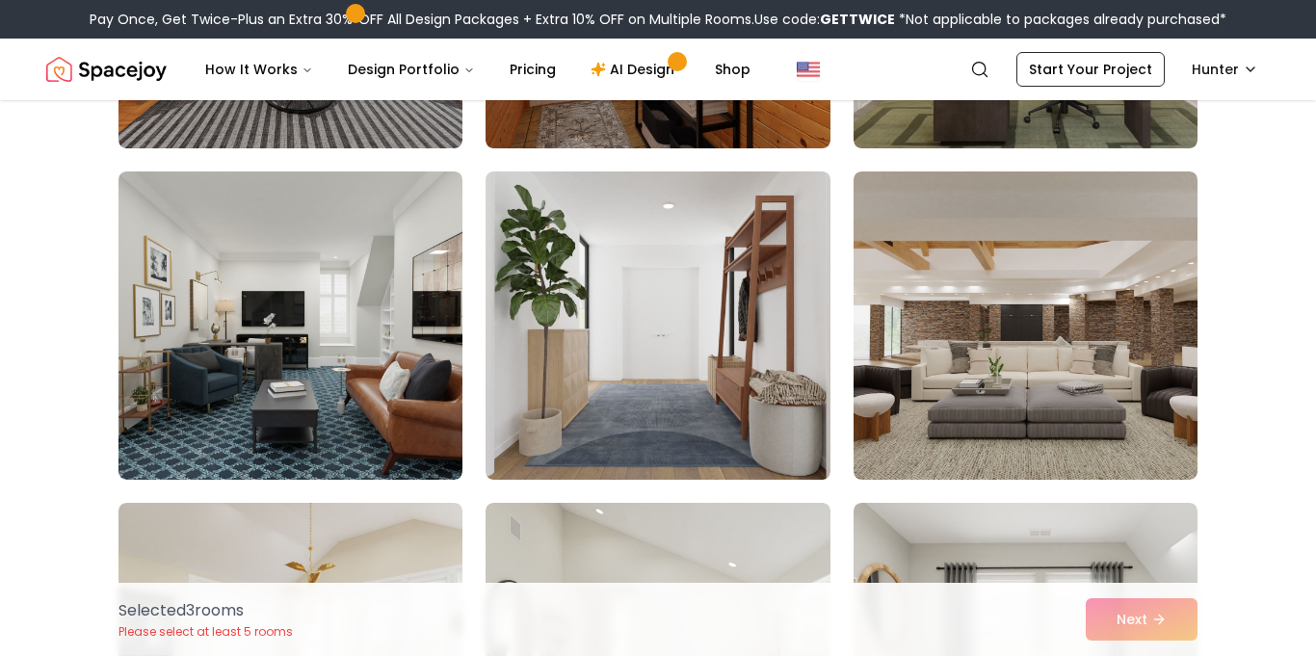
scroll to position [4091, 0]
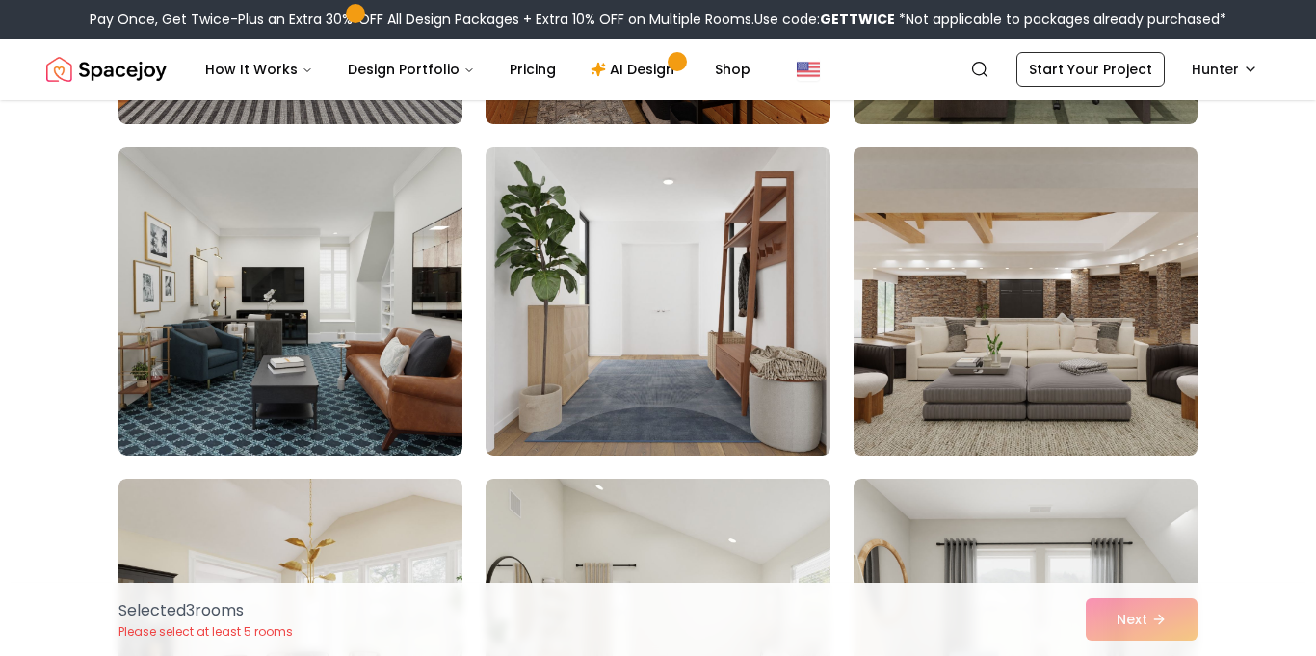
click at [999, 314] on img at bounding box center [1025, 302] width 361 height 324
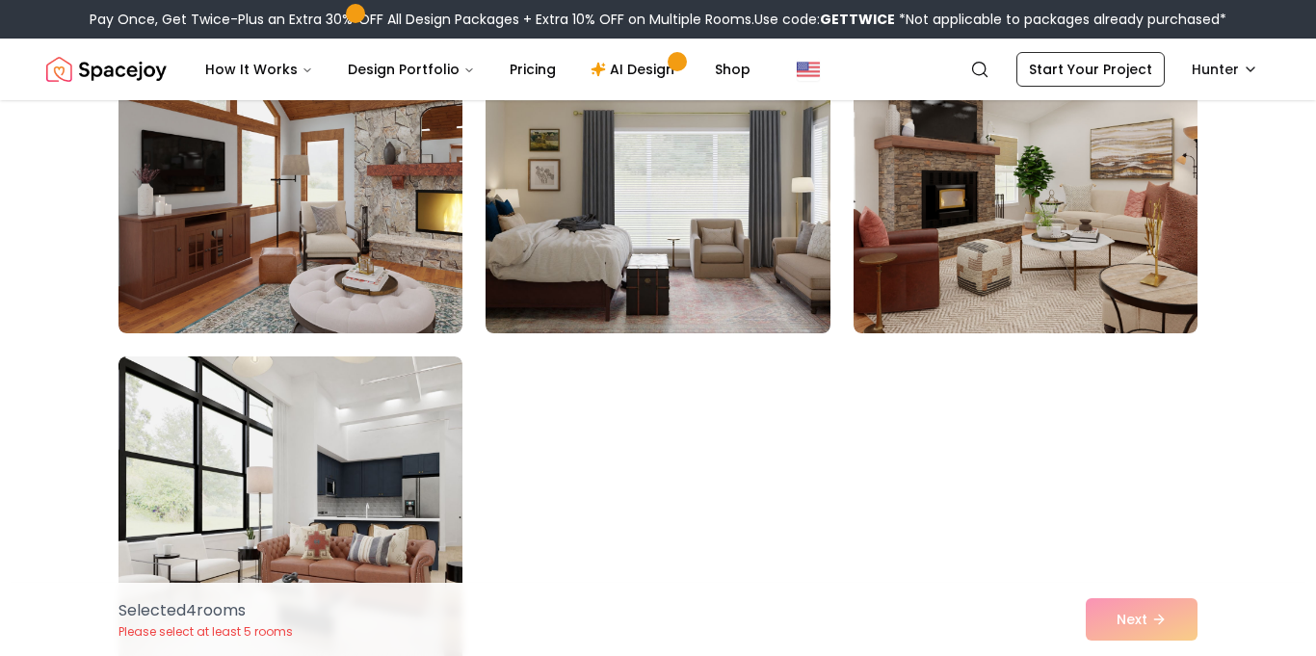
scroll to position [10840, 0]
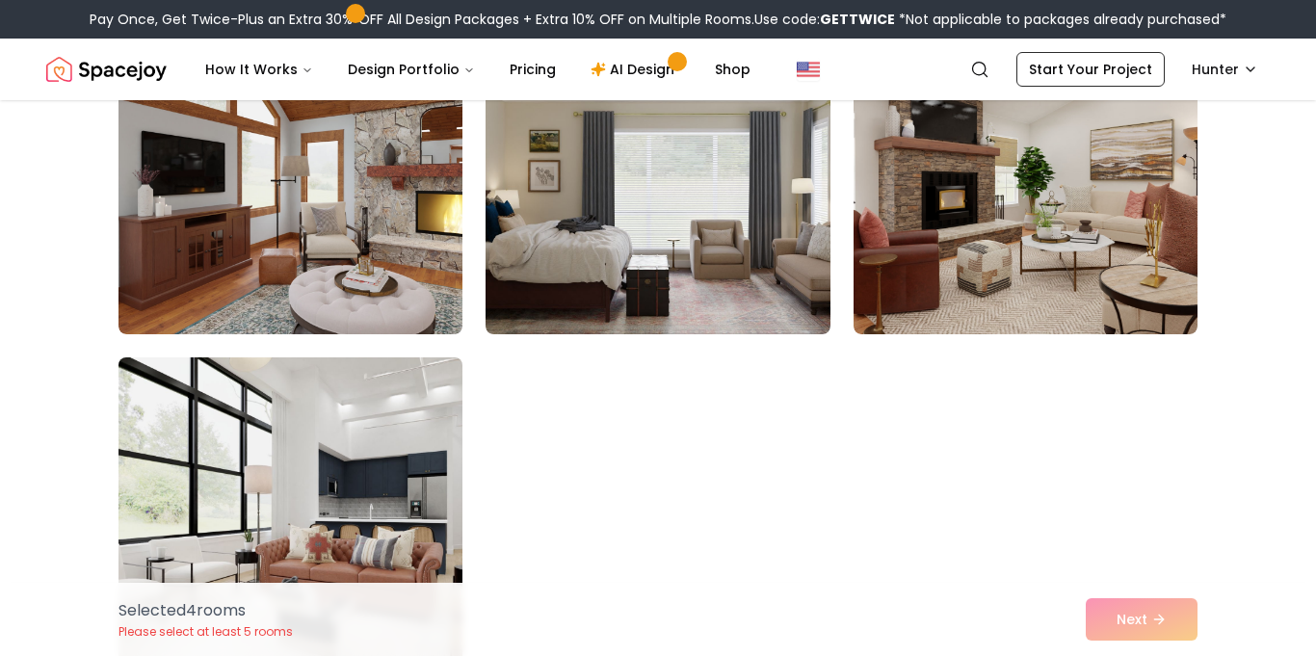
click at [403, 414] on img at bounding box center [290, 512] width 361 height 324
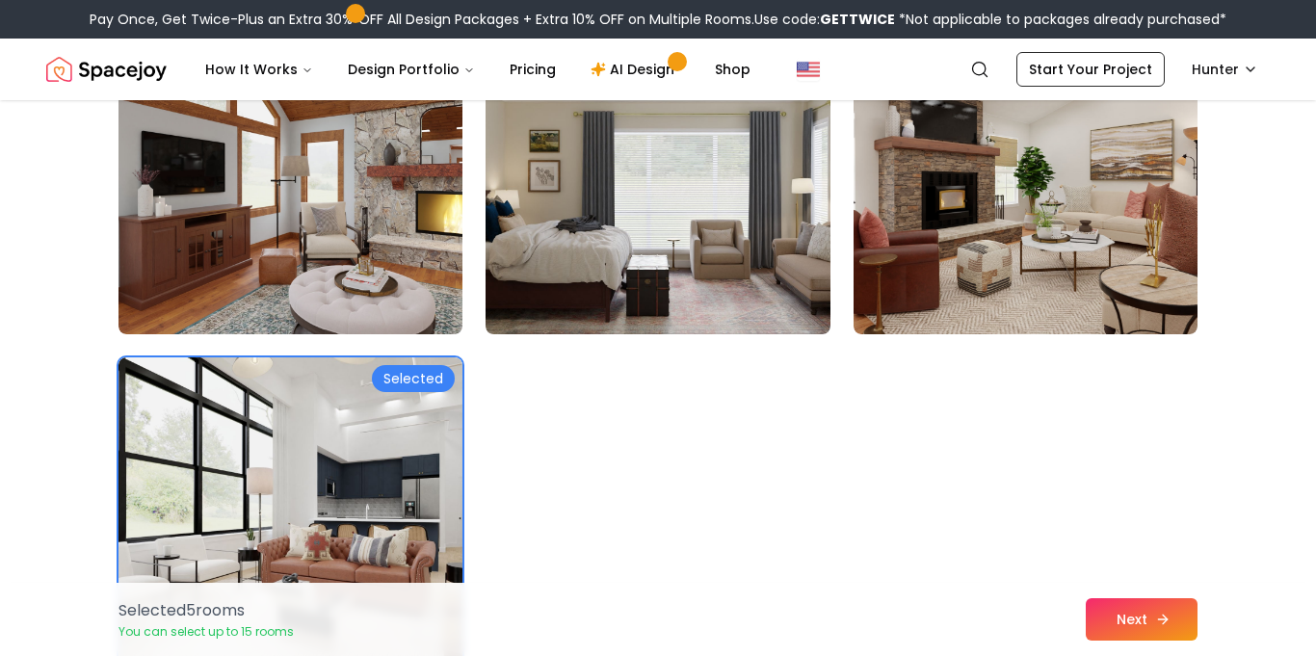
click at [1131, 623] on button "Next" at bounding box center [1142, 619] width 112 height 42
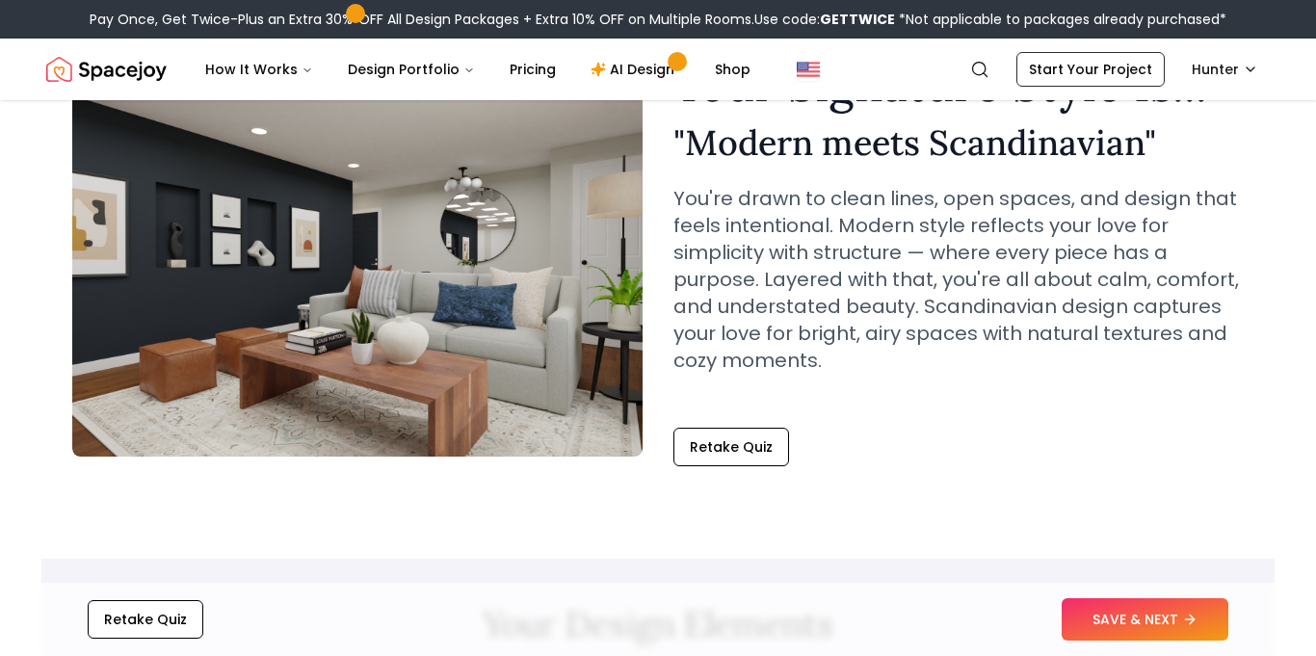
scroll to position [126, 0]
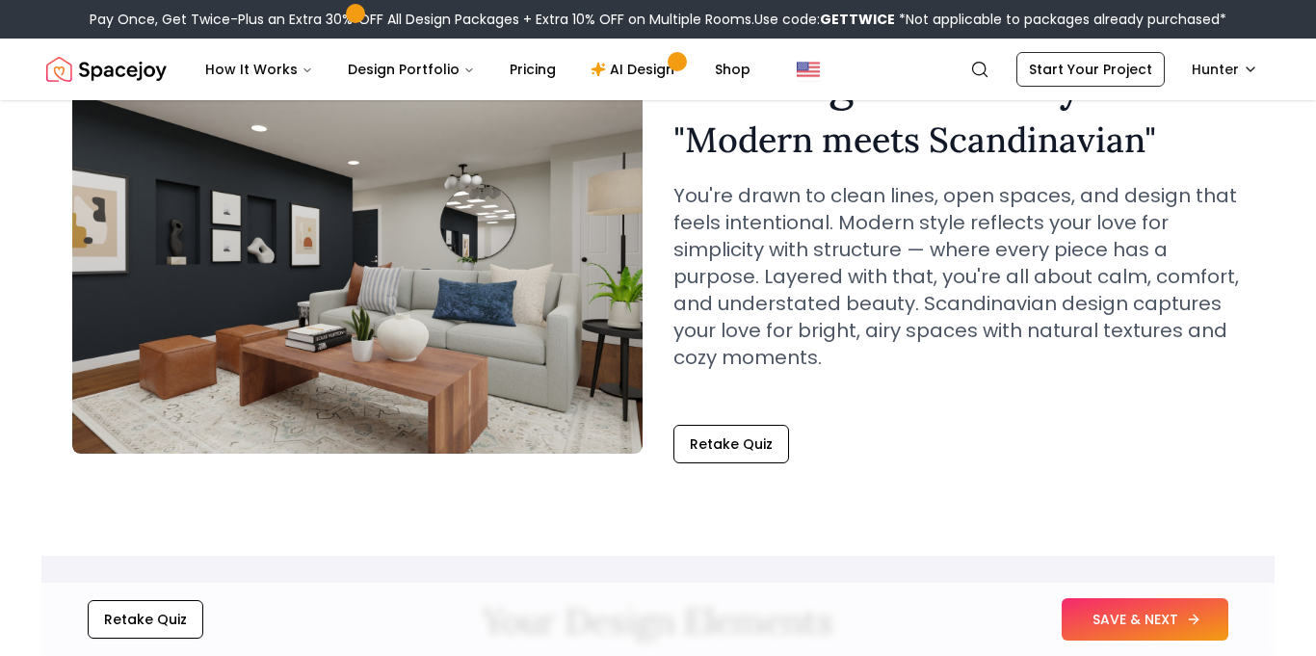
click at [1129, 604] on button "SAVE & NEXT" at bounding box center [1145, 619] width 167 height 42
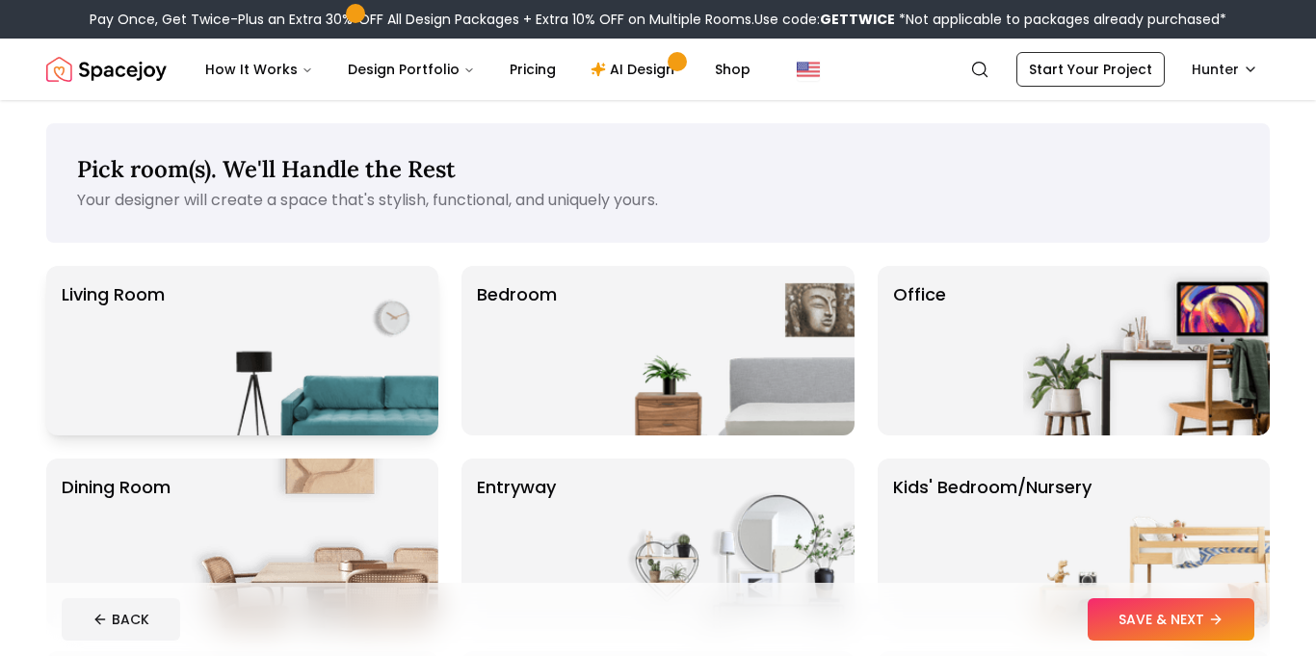
click at [318, 307] on img at bounding box center [315, 351] width 247 height 170
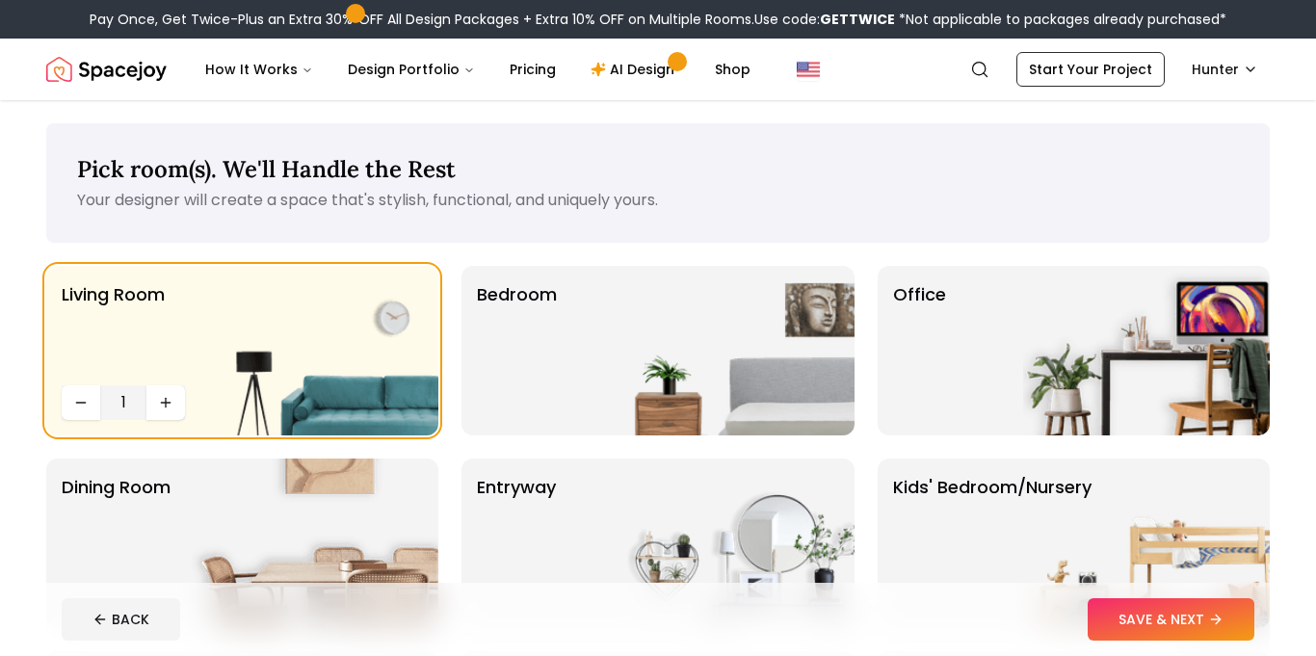
click at [1124, 594] on footer "BACK SAVE & NEXT" at bounding box center [657, 619] width 1223 height 73
click at [1135, 607] on button "SAVE & NEXT" at bounding box center [1171, 619] width 167 height 42
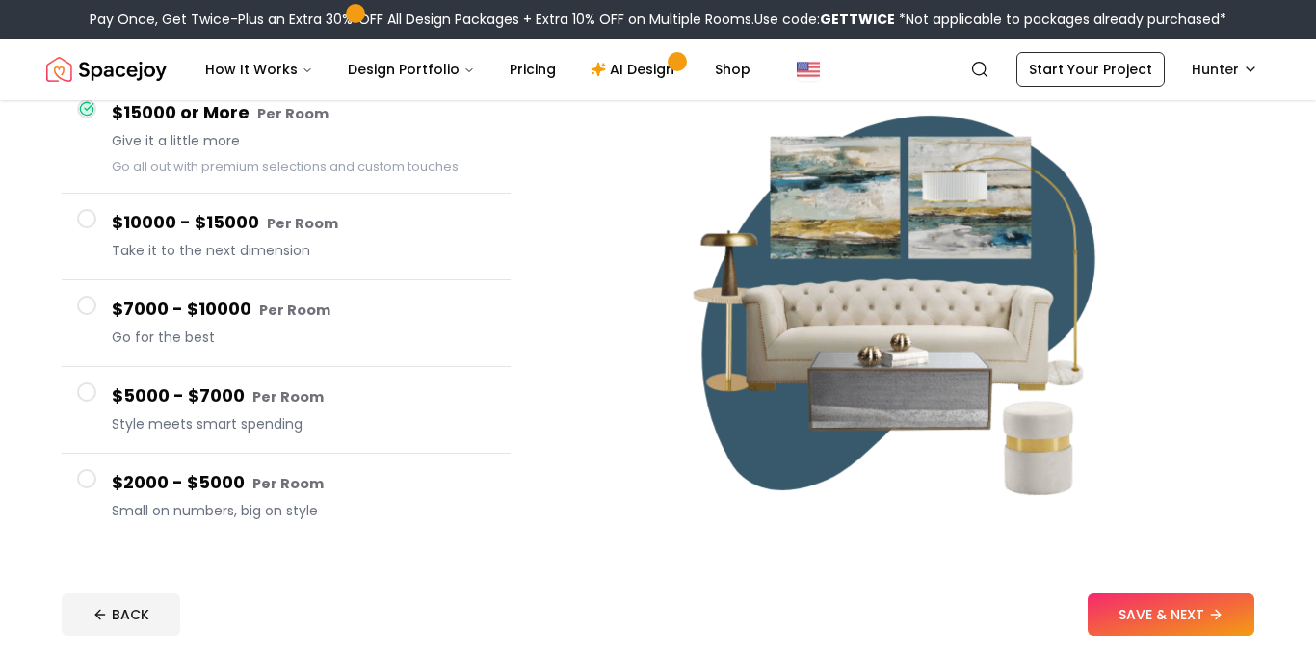
scroll to position [195, 0]
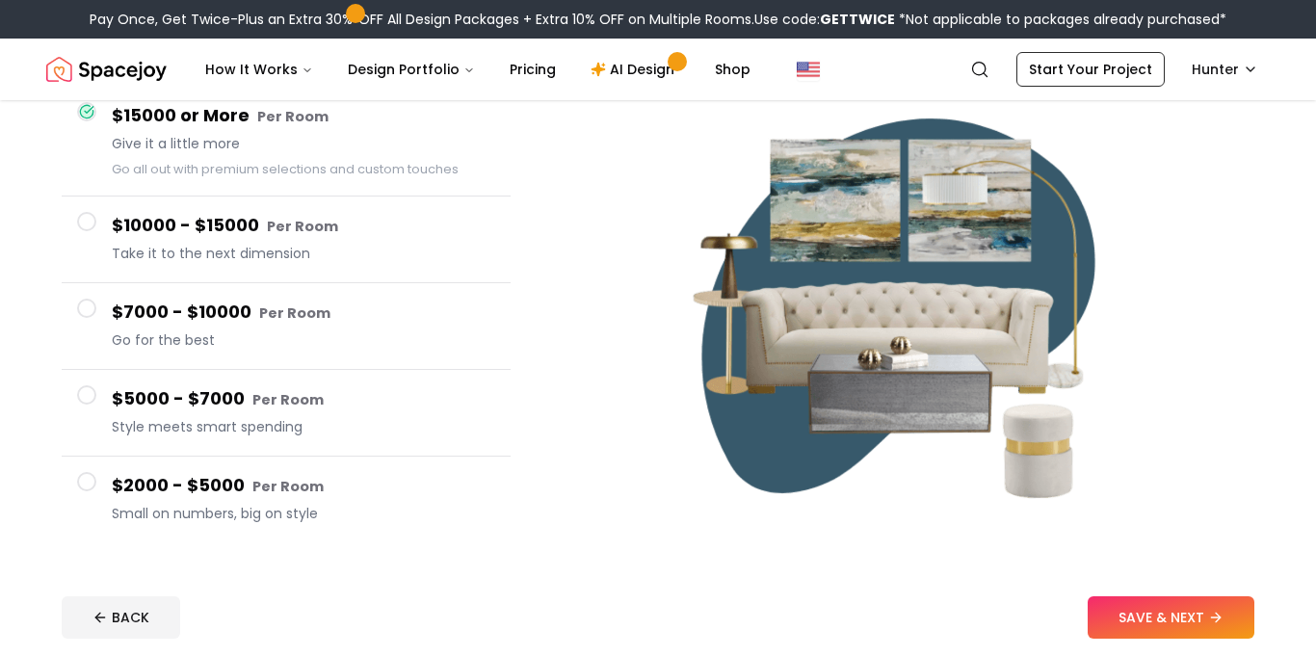
click at [78, 481] on span at bounding box center [86, 481] width 19 height 19
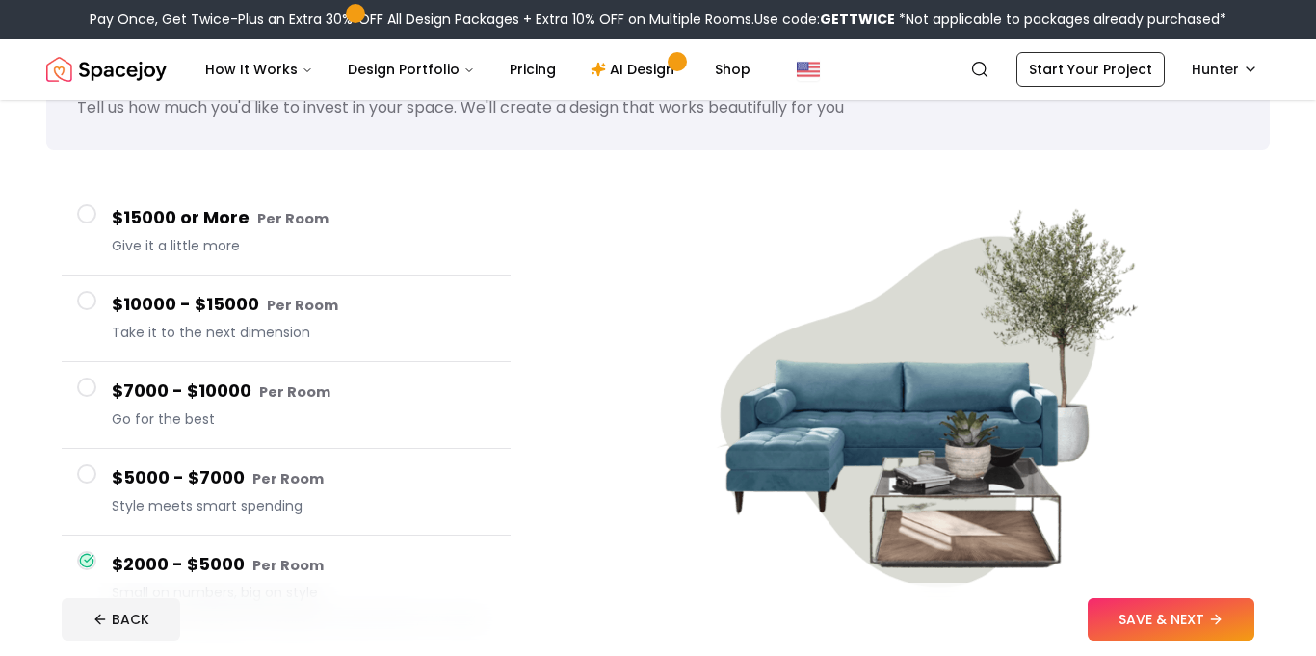
scroll to position [92, 0]
click at [1139, 625] on button "SAVE & NEXT" at bounding box center [1171, 619] width 167 height 42
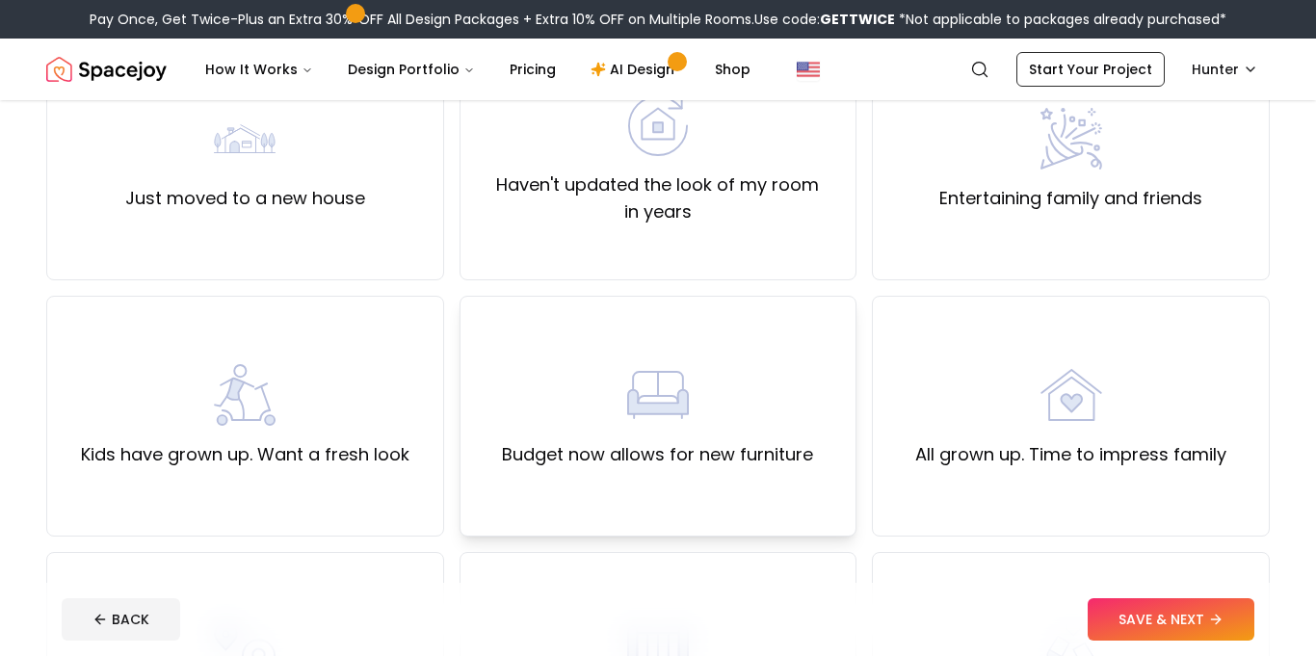
scroll to position [223, 0]
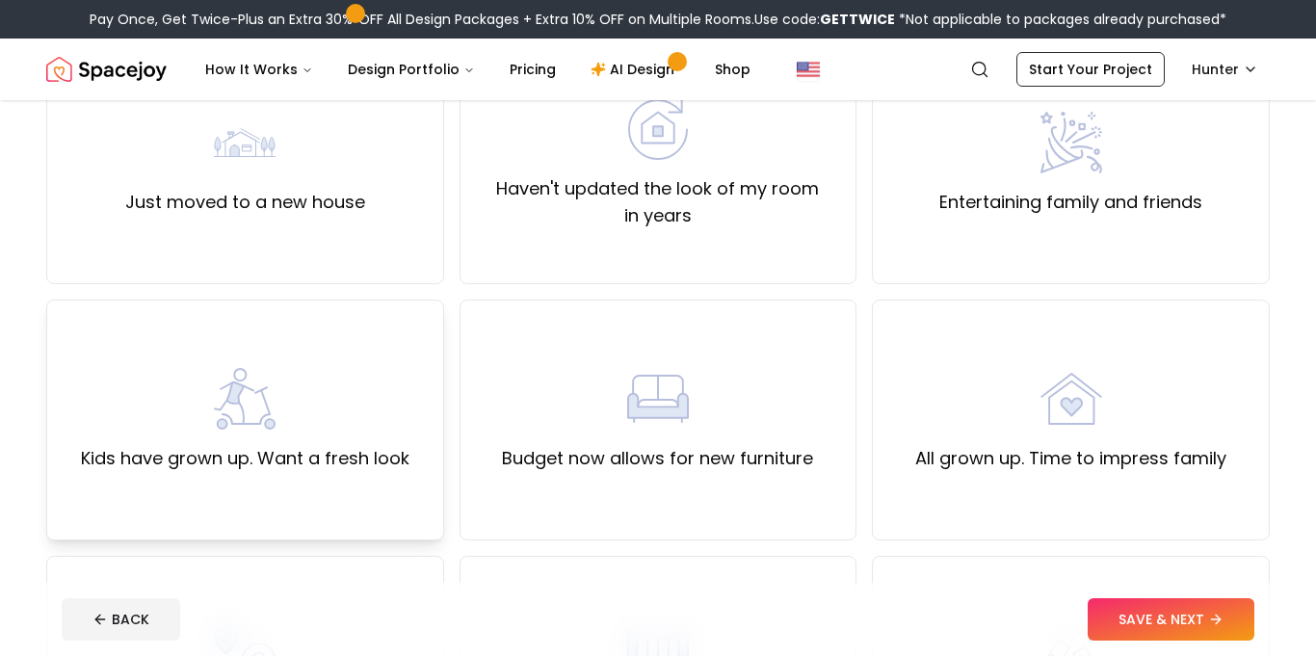
click at [364, 467] on label "Kids have grown up. Want a fresh look" at bounding box center [245, 458] width 328 height 27
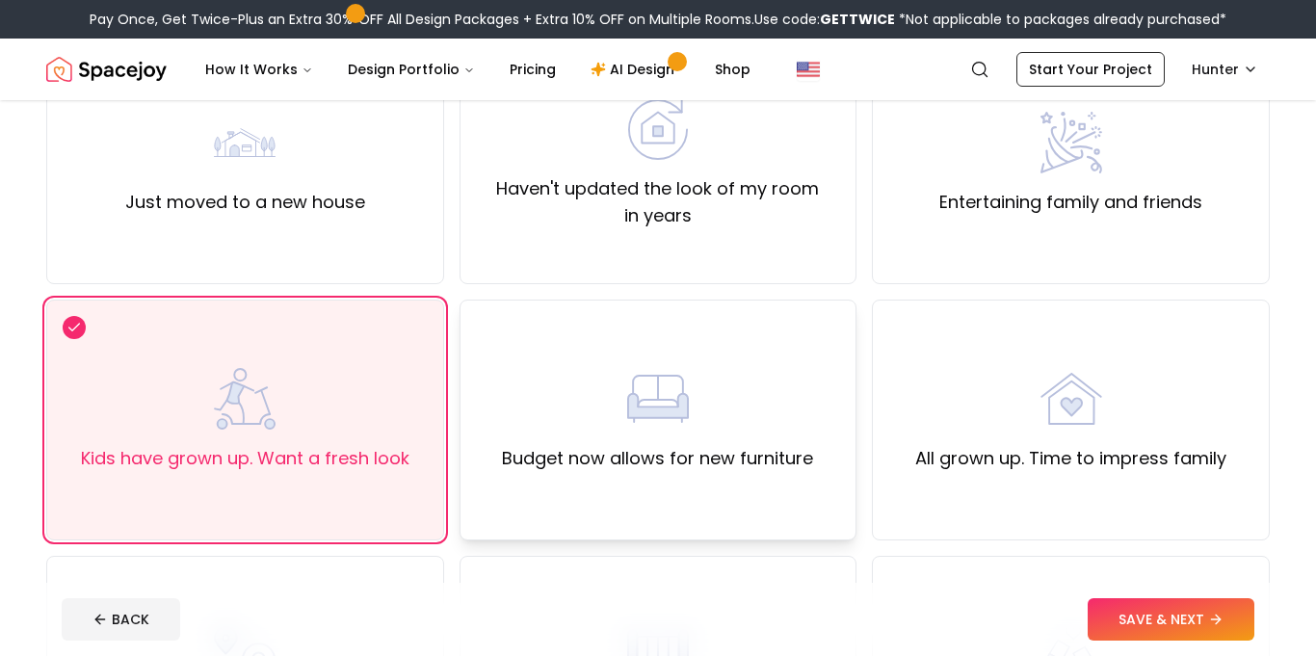
click at [821, 372] on div "Budget now allows for new furniture" at bounding box center [658, 420] width 398 height 241
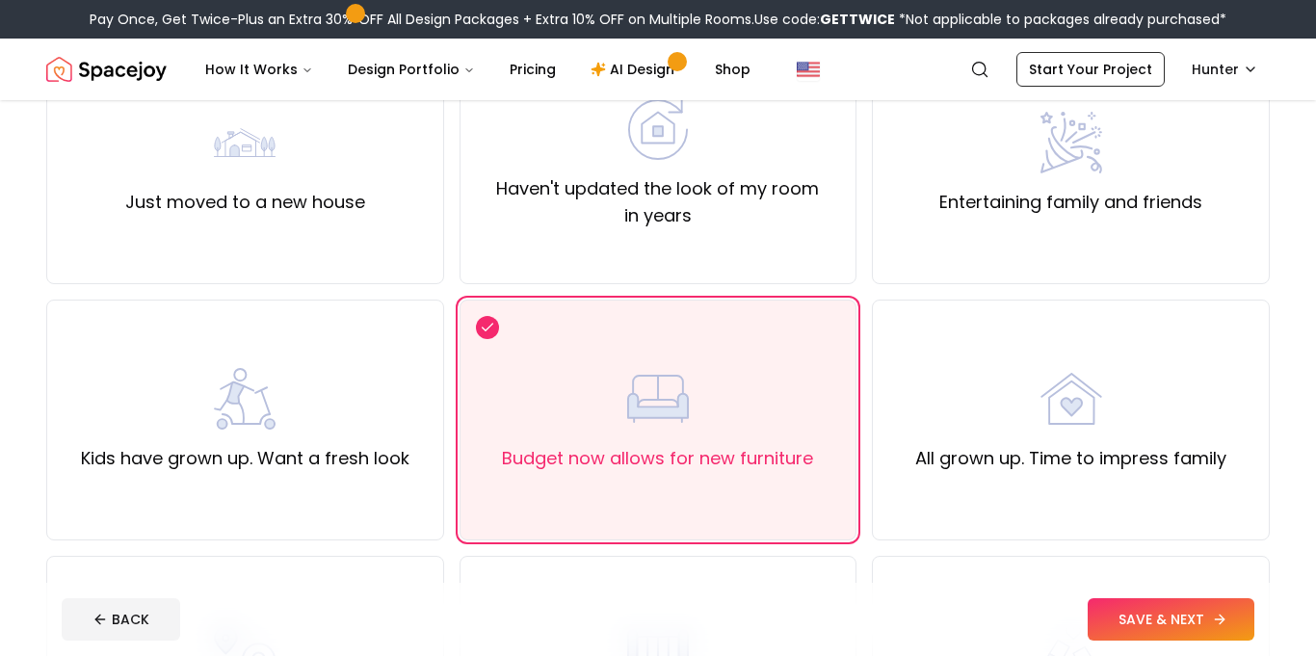
click at [1226, 627] on button "SAVE & NEXT" at bounding box center [1171, 619] width 167 height 42
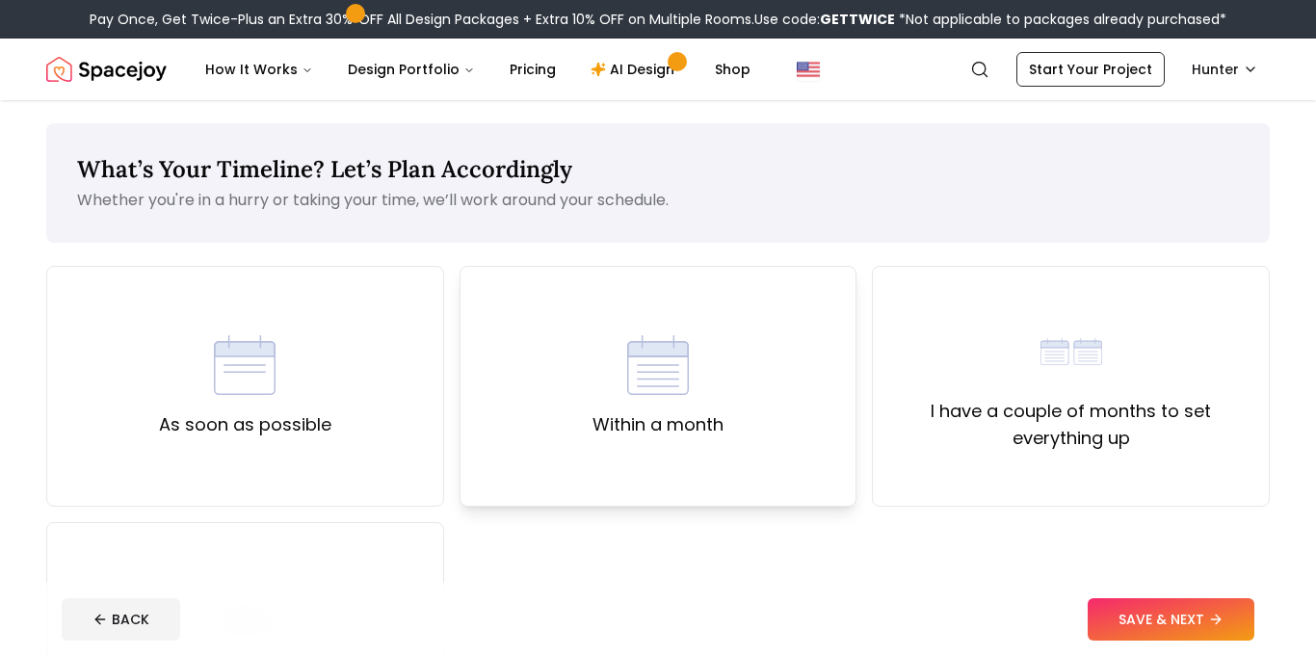
click at [708, 378] on div "Within a month" at bounding box center [657, 386] width 131 height 104
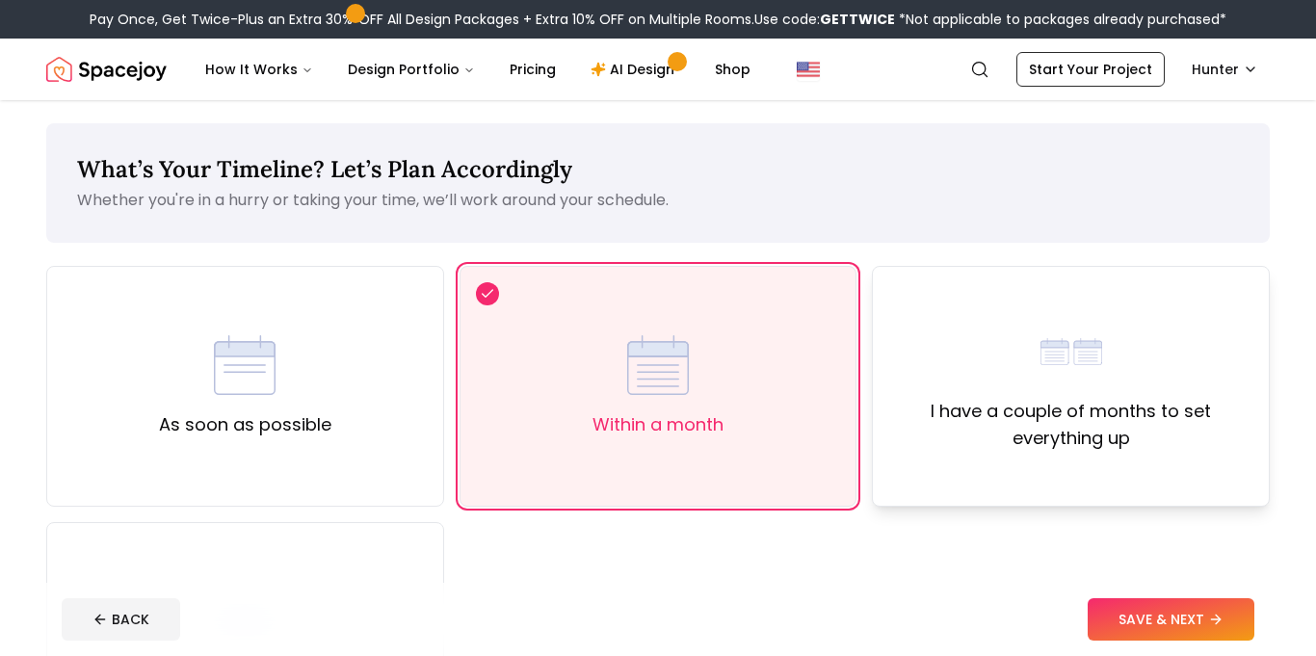
click at [1113, 469] on div "I have a couple of months to set everything up" at bounding box center [1071, 386] width 398 height 241
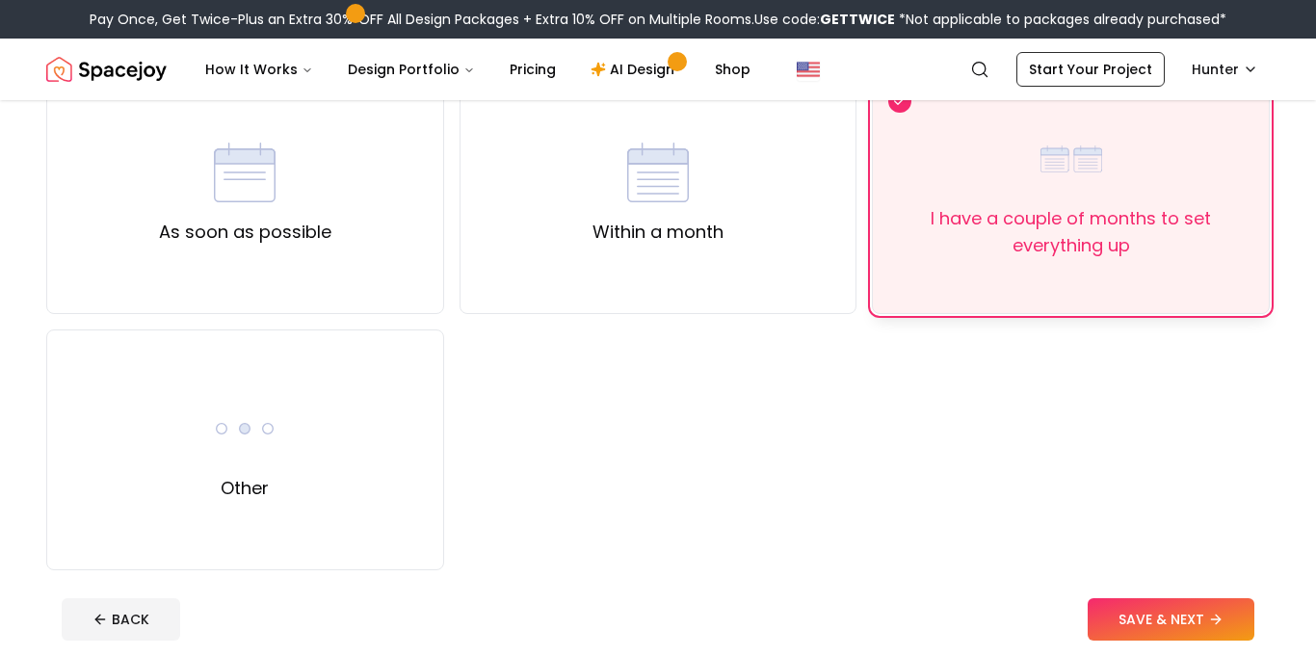
scroll to position [197, 0]
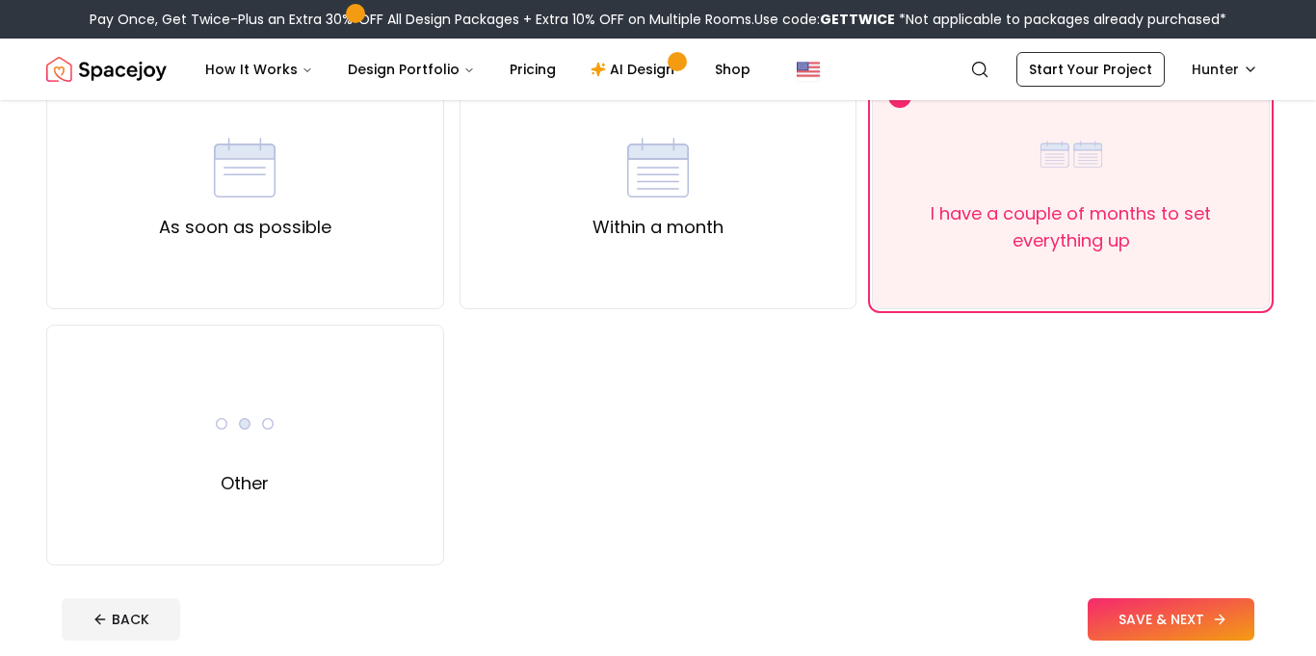
click at [1174, 638] on button "SAVE & NEXT" at bounding box center [1171, 619] width 167 height 42
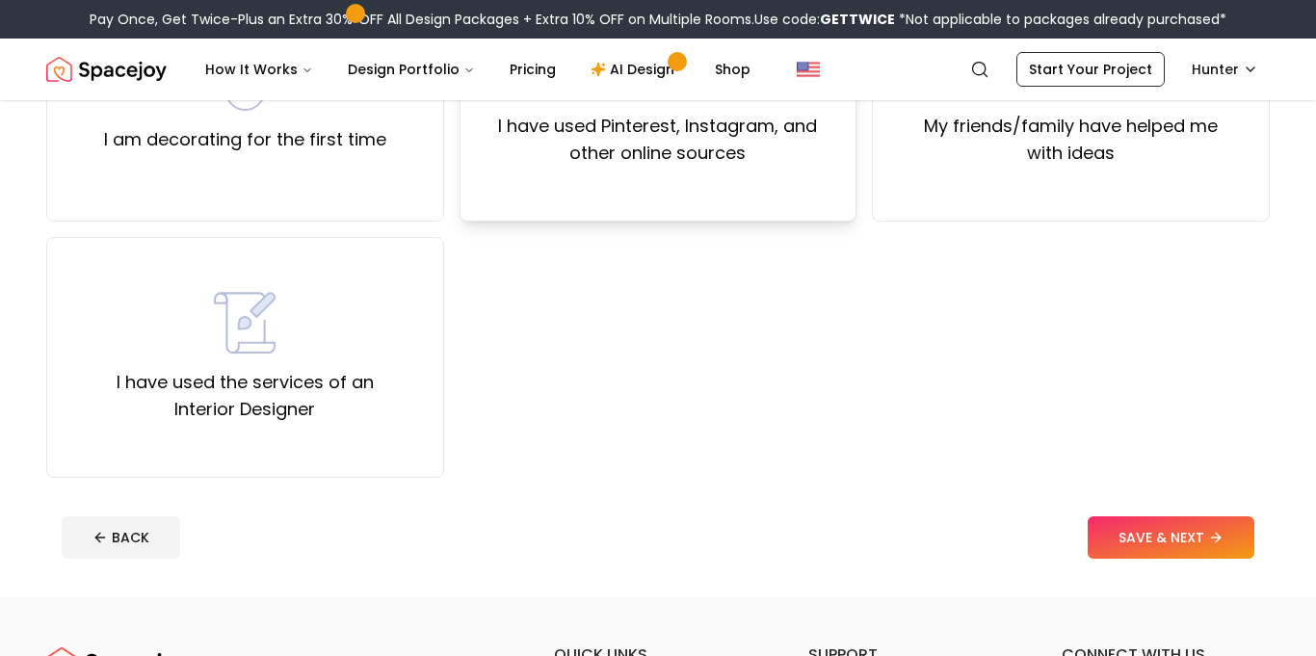
scroll to position [290, 0]
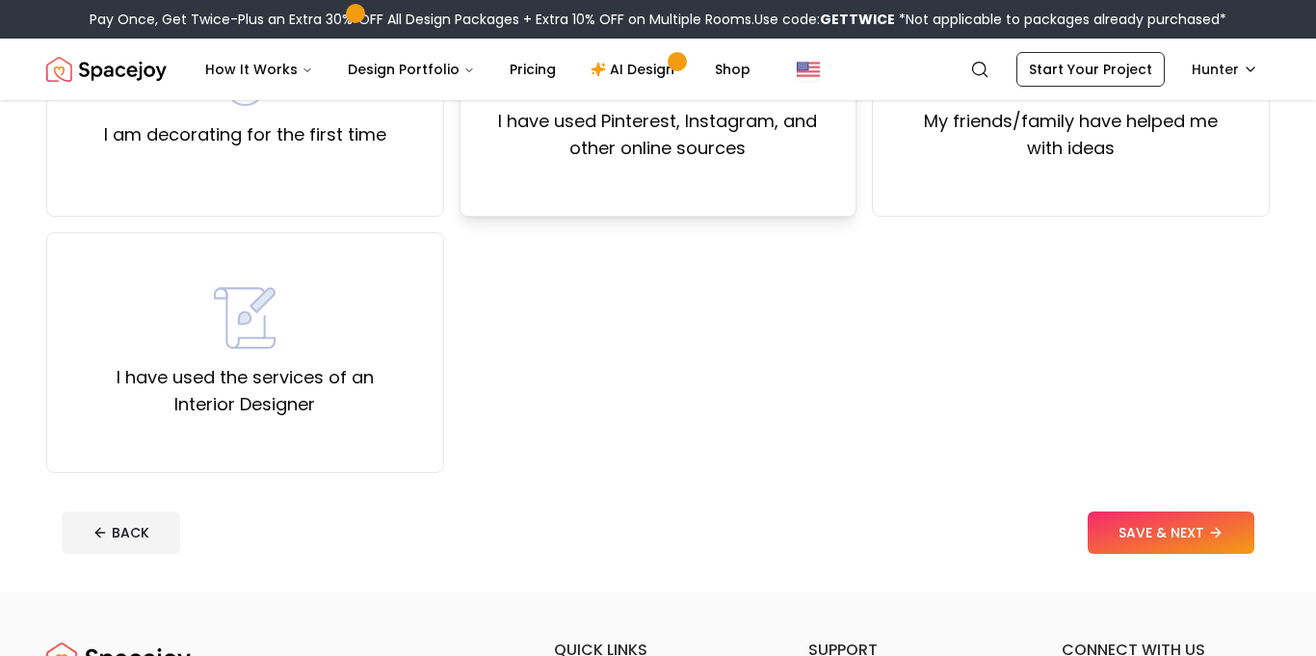
click at [813, 159] on label "I have used Pinterest, Instagram, and other online sources" at bounding box center [658, 135] width 365 height 54
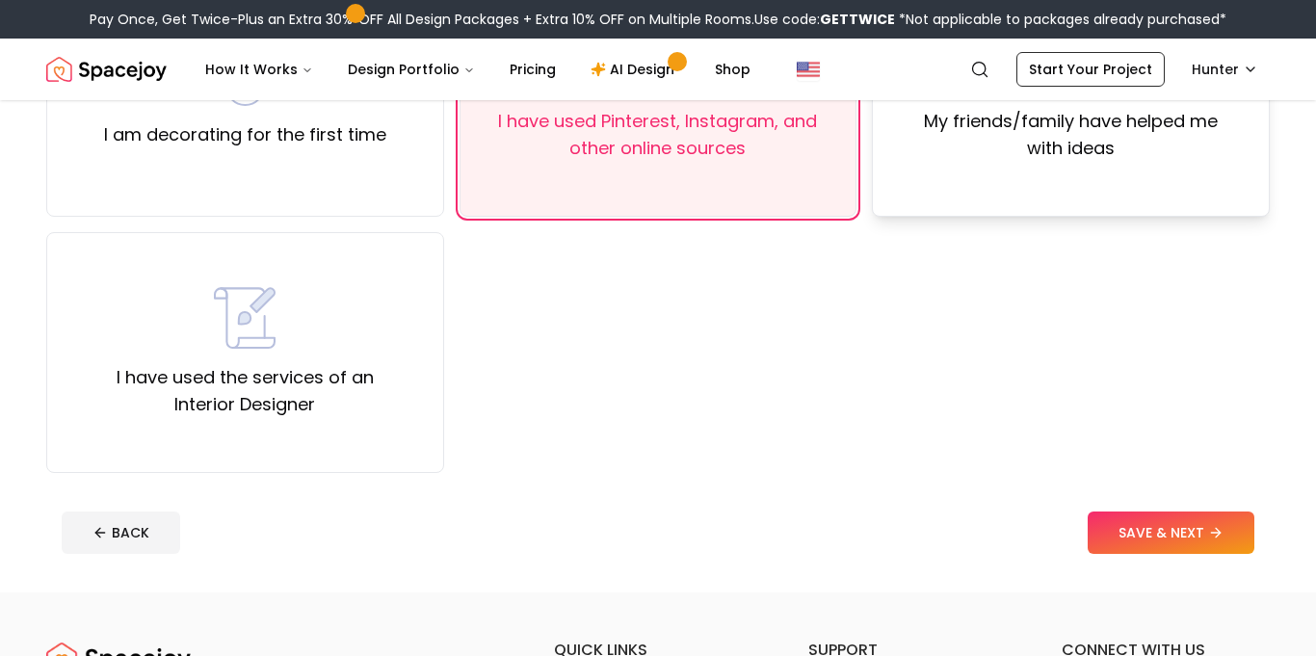
click at [908, 172] on div "My friends/family have helped me with ideas" at bounding box center [1071, 96] width 398 height 241
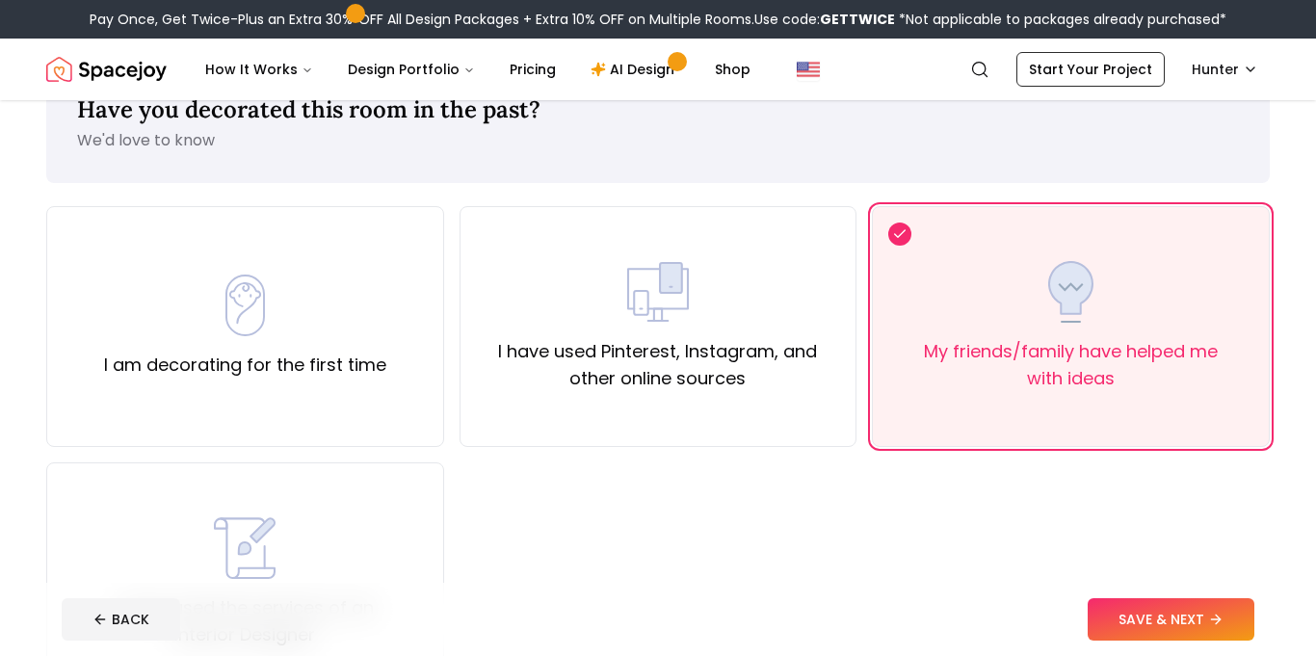
scroll to position [59, 0]
click at [765, 260] on div "I have used Pinterest, Instagram, and other online sources" at bounding box center [658, 327] width 398 height 241
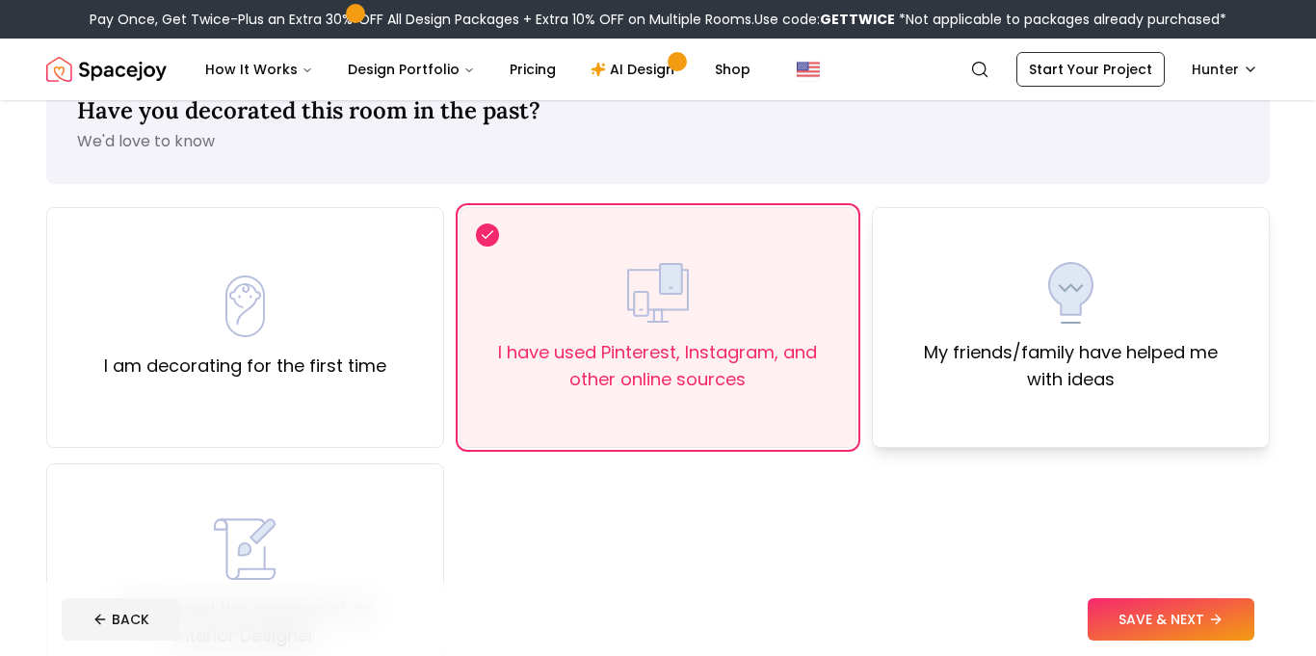
click at [1022, 302] on div "My friends/family have helped me with ideas" at bounding box center [1070, 327] width 365 height 131
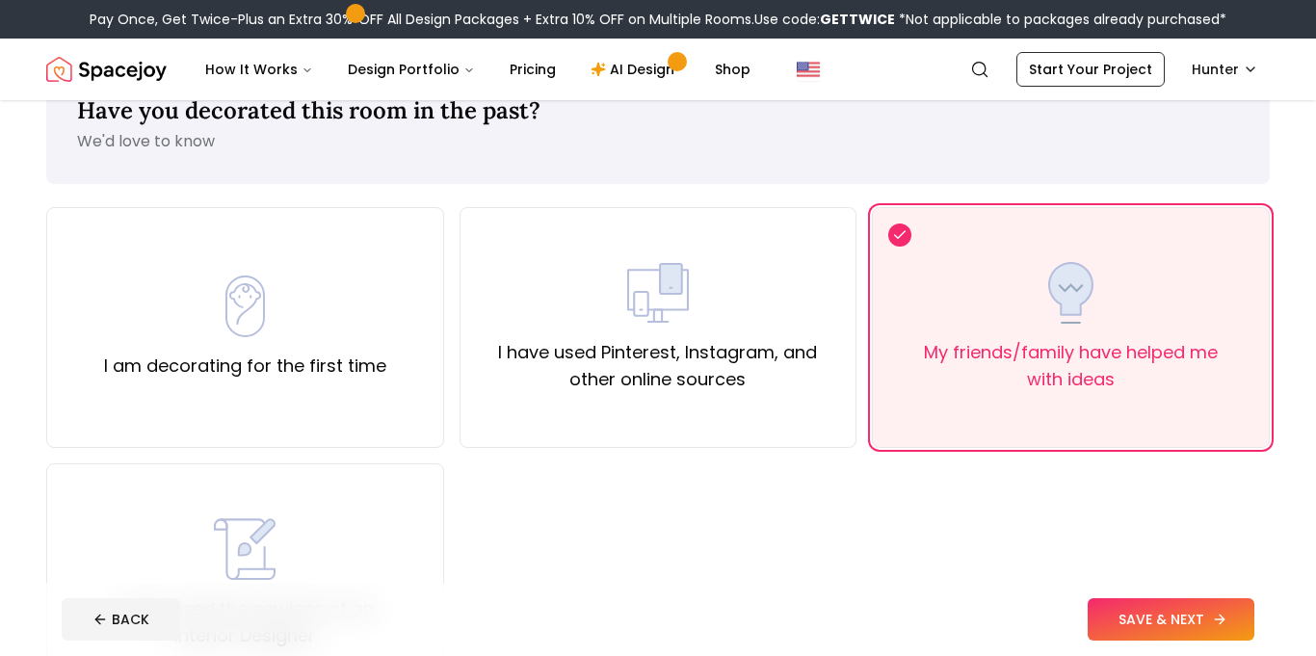
click at [1124, 604] on button "SAVE & NEXT" at bounding box center [1171, 619] width 167 height 42
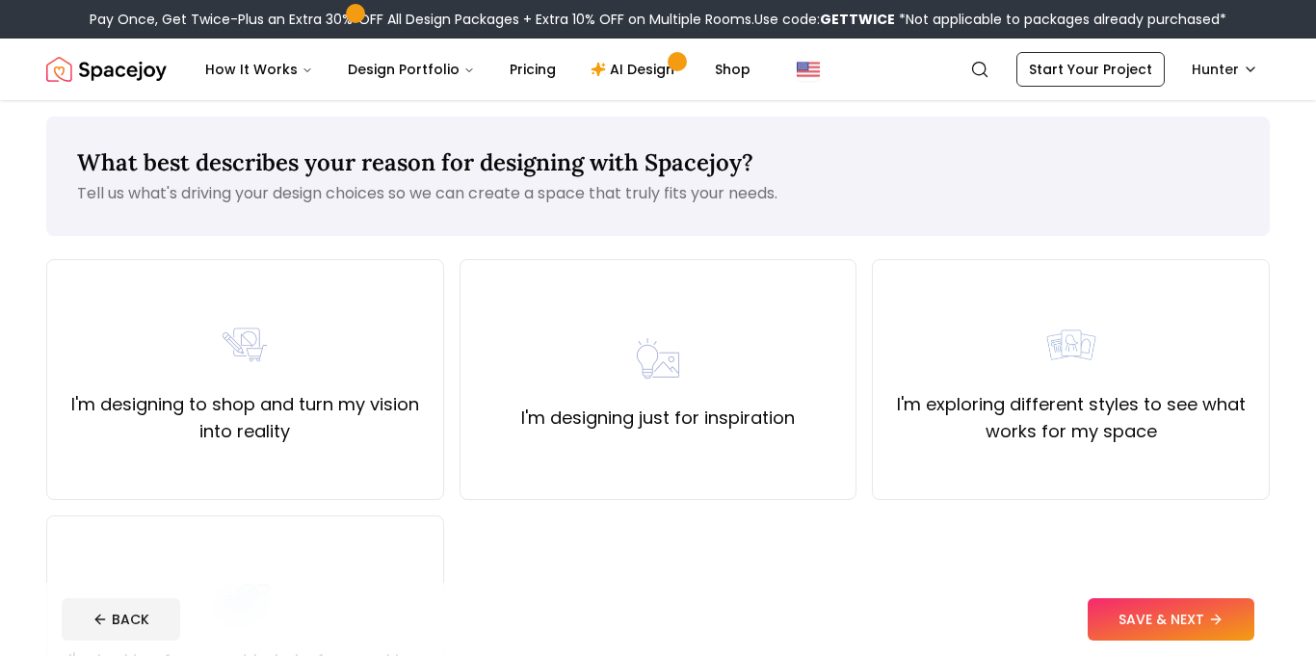
scroll to position [6, 0]
click at [945, 300] on div "I'm exploring different styles to see what works for my space" at bounding box center [1071, 380] width 398 height 241
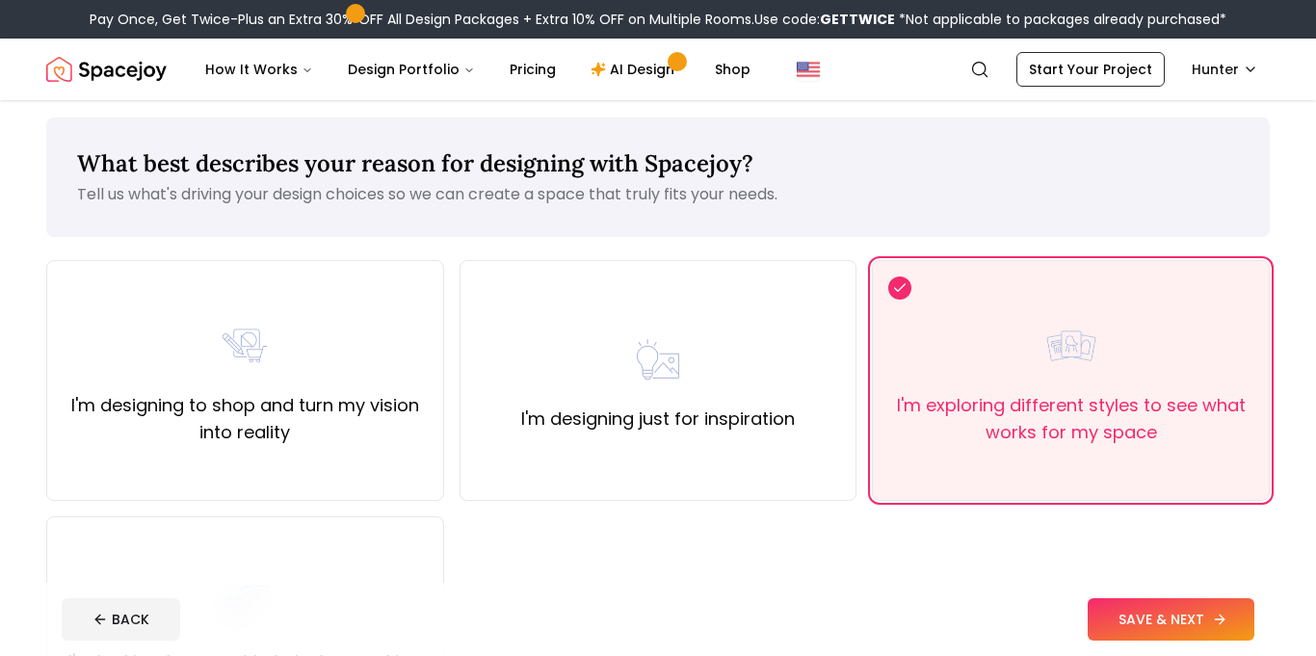
click at [1141, 612] on button "SAVE & NEXT" at bounding box center [1171, 619] width 167 height 42
